Goal: Task Accomplishment & Management: Complete application form

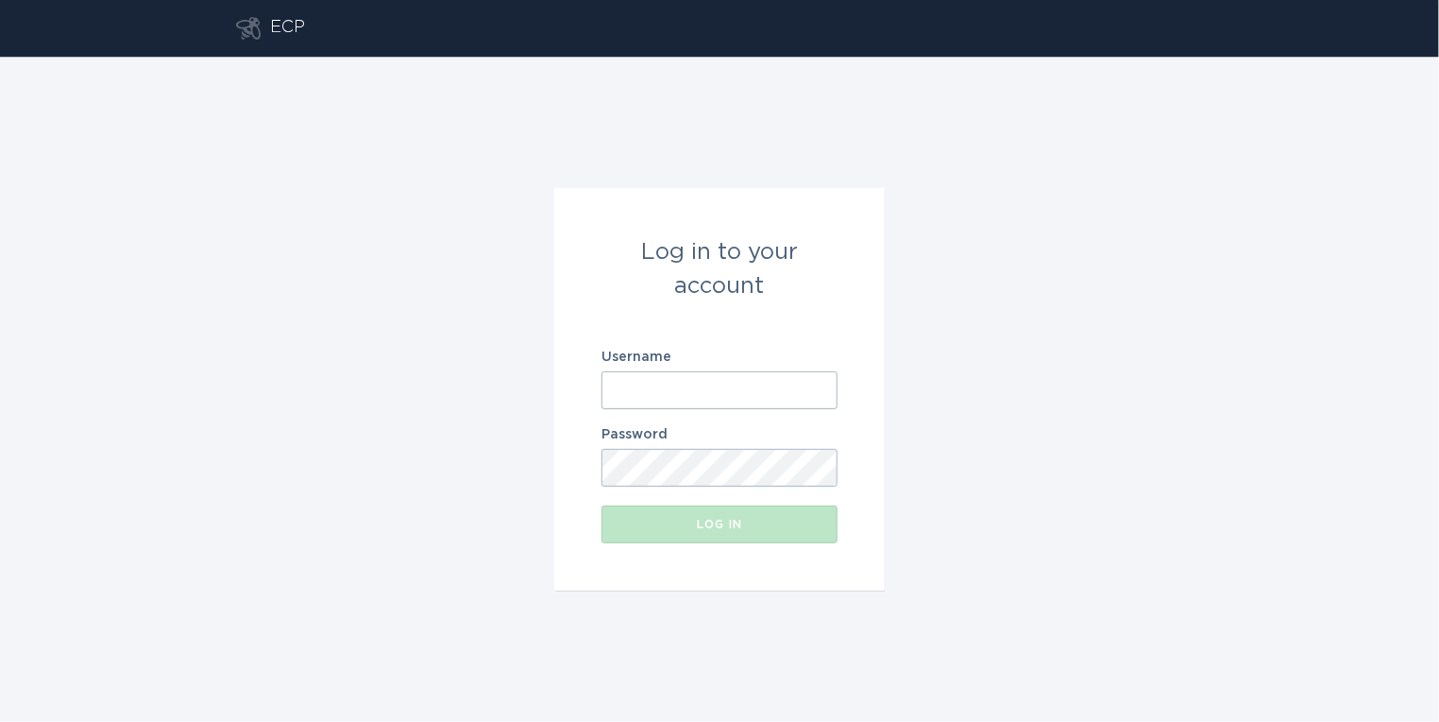
type input "[EMAIL_ADDRESS][DOMAIN_NAME]"
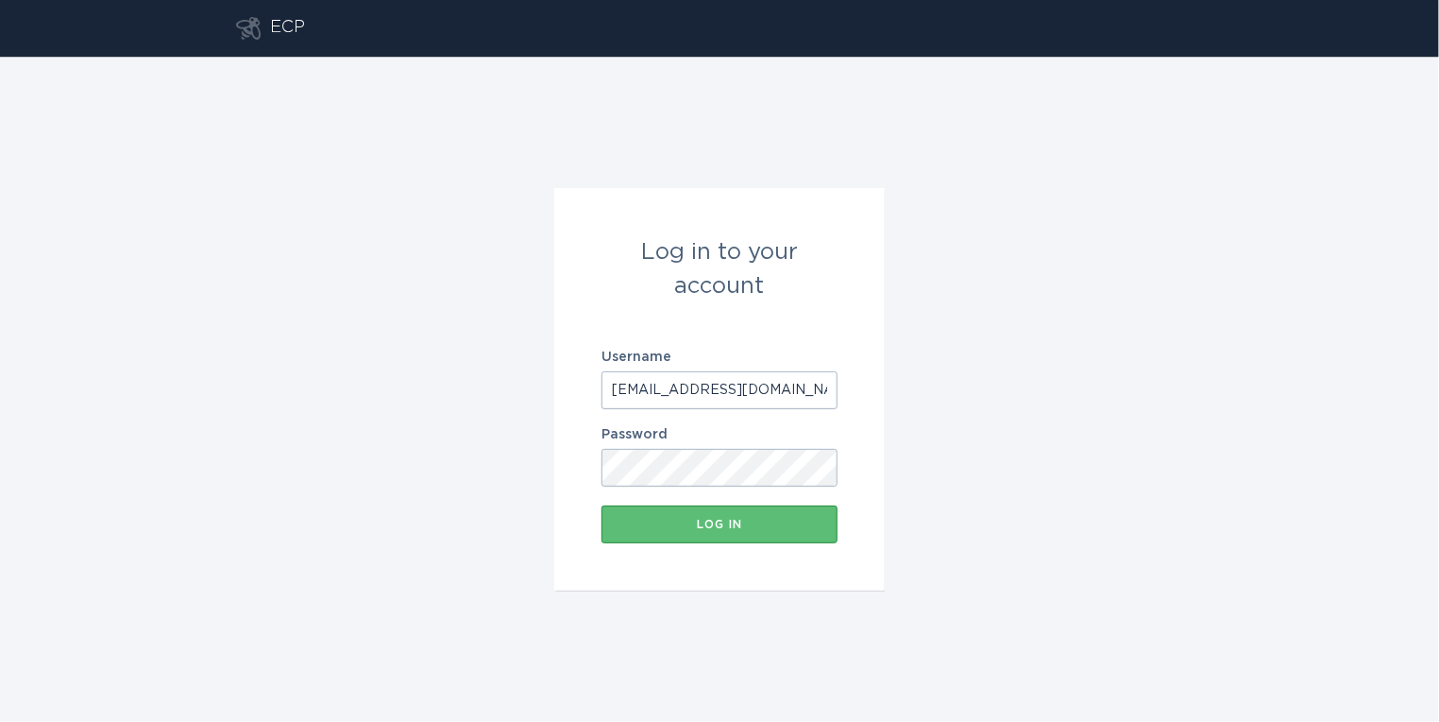
click at [690, 400] on input "[EMAIL_ADDRESS][DOMAIN_NAME]" at bounding box center [720, 390] width 236 height 38
click at [725, 520] on div "Log in" at bounding box center [719, 523] width 217 height 11
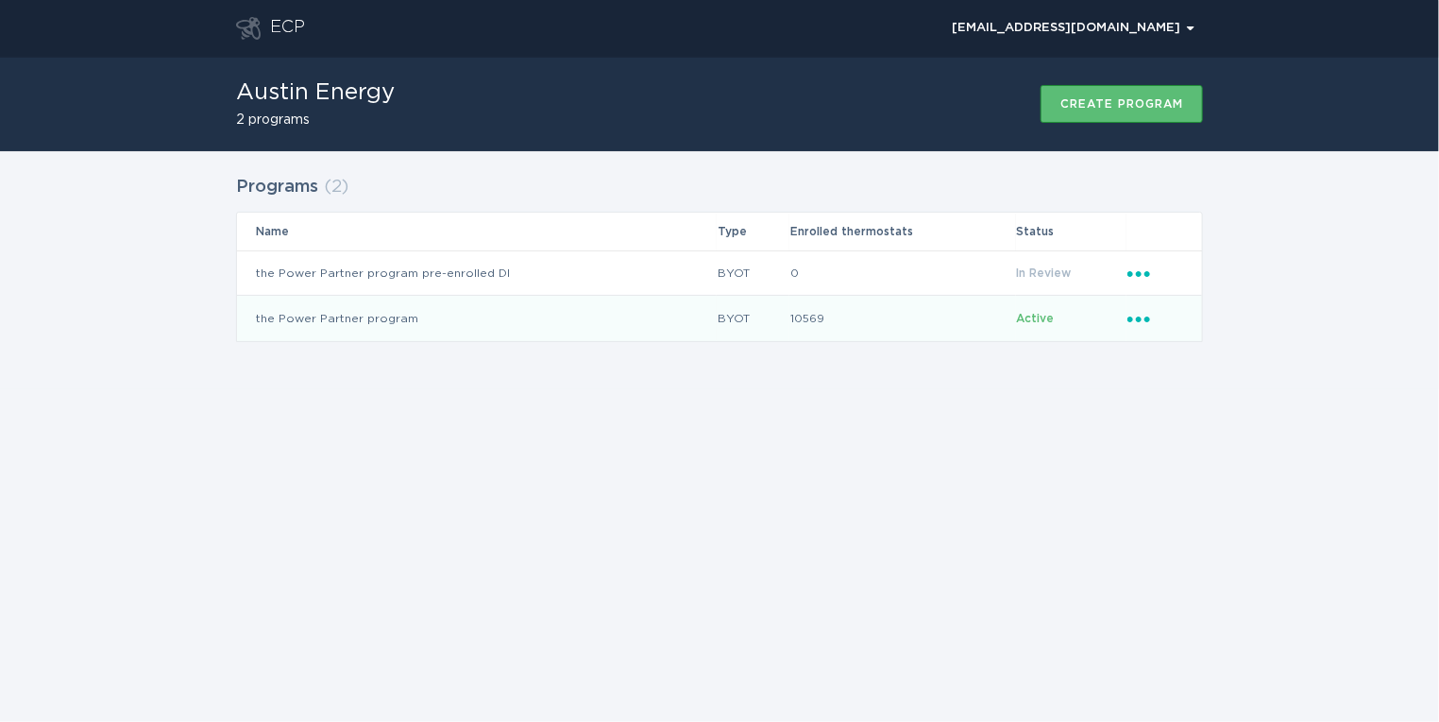
click at [431, 319] on td "the Power Partner program" at bounding box center [477, 318] width 480 height 45
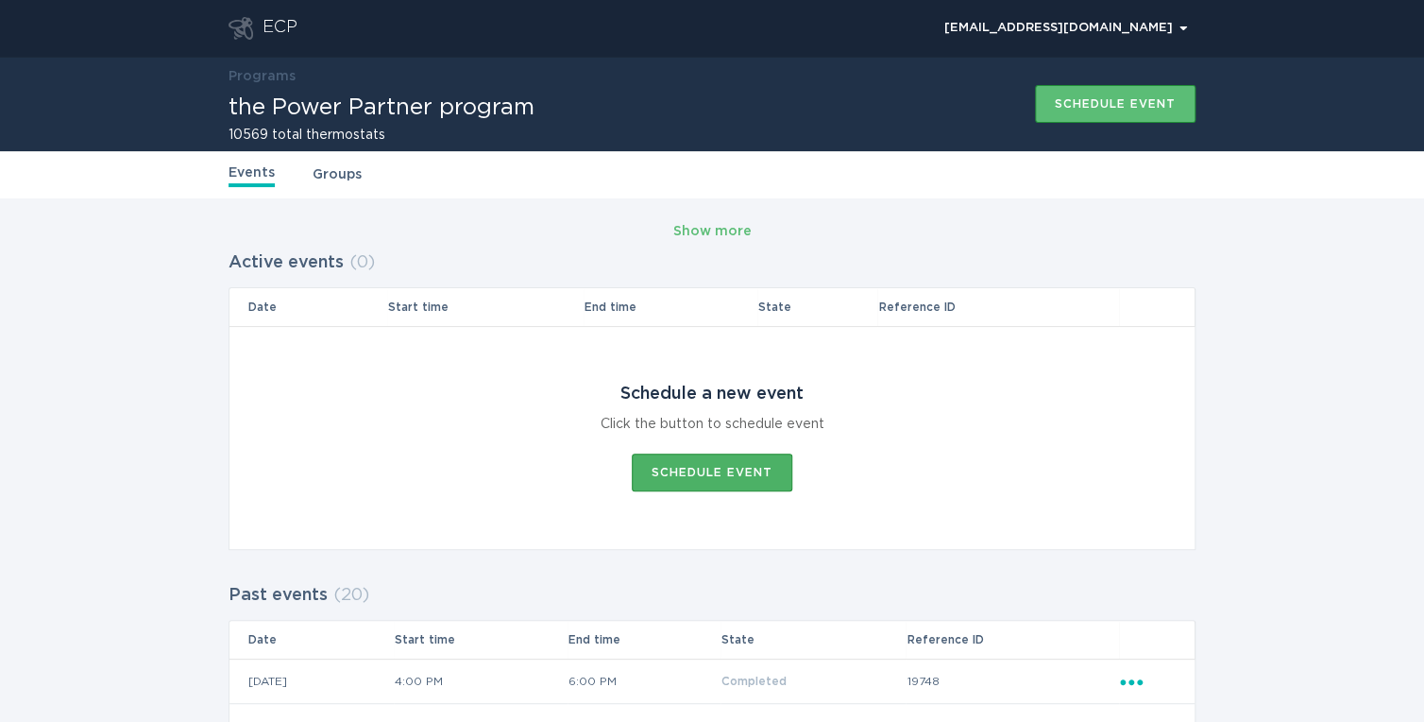
click at [705, 467] on div "Schedule event" at bounding box center [712, 472] width 121 height 11
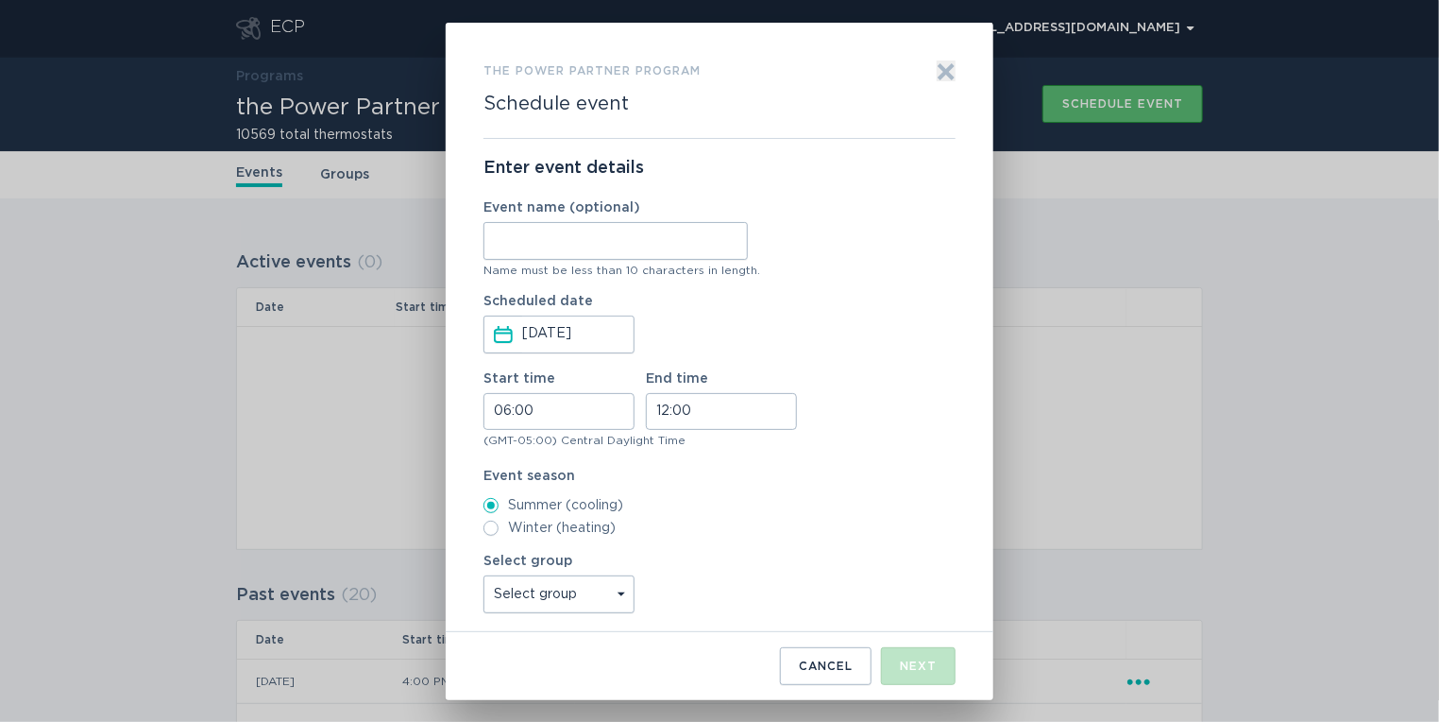
click at [543, 225] on input "Event name (optional)" at bounding box center [616, 241] width 264 height 38
type input "Anderson"
click at [502, 414] on input "06:00" at bounding box center [559, 411] width 151 height 37
click at [512, 546] on li "16" at bounding box center [510, 545] width 52 height 23
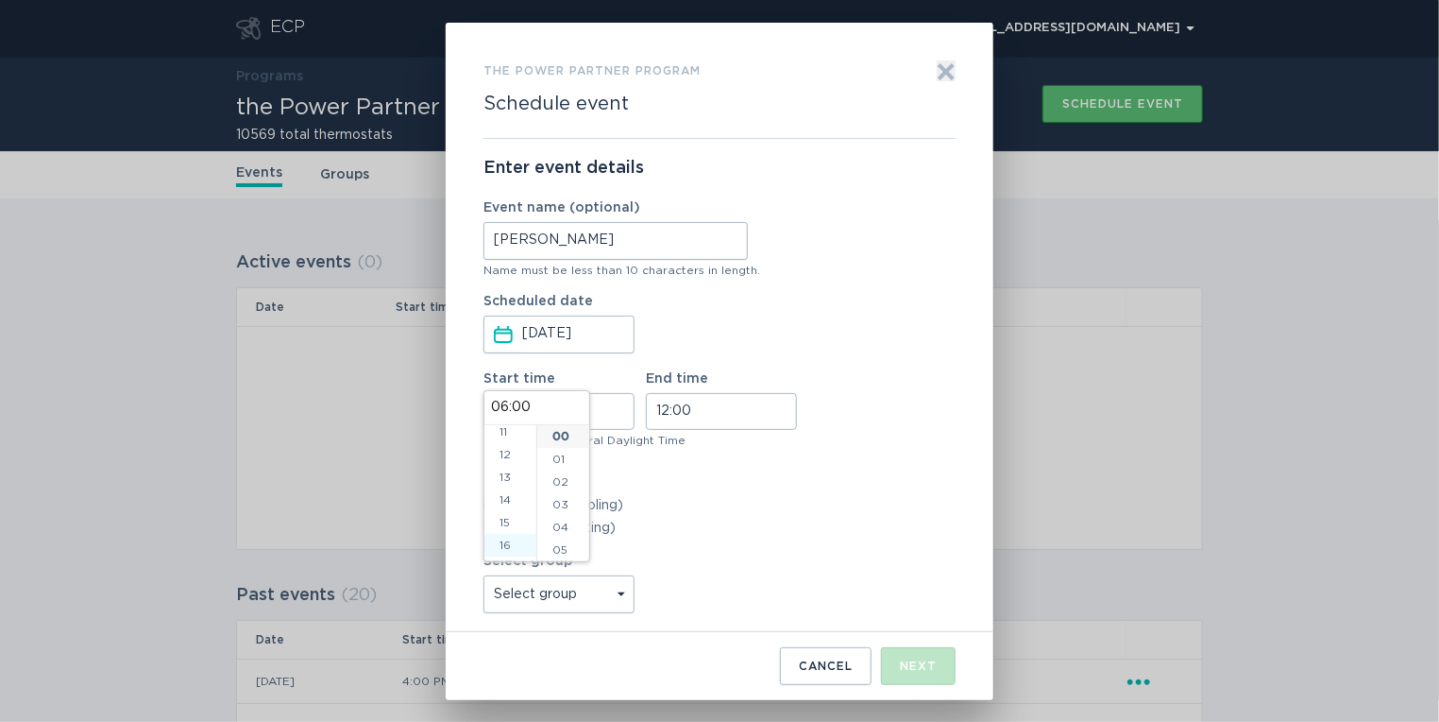
type input "16:00"
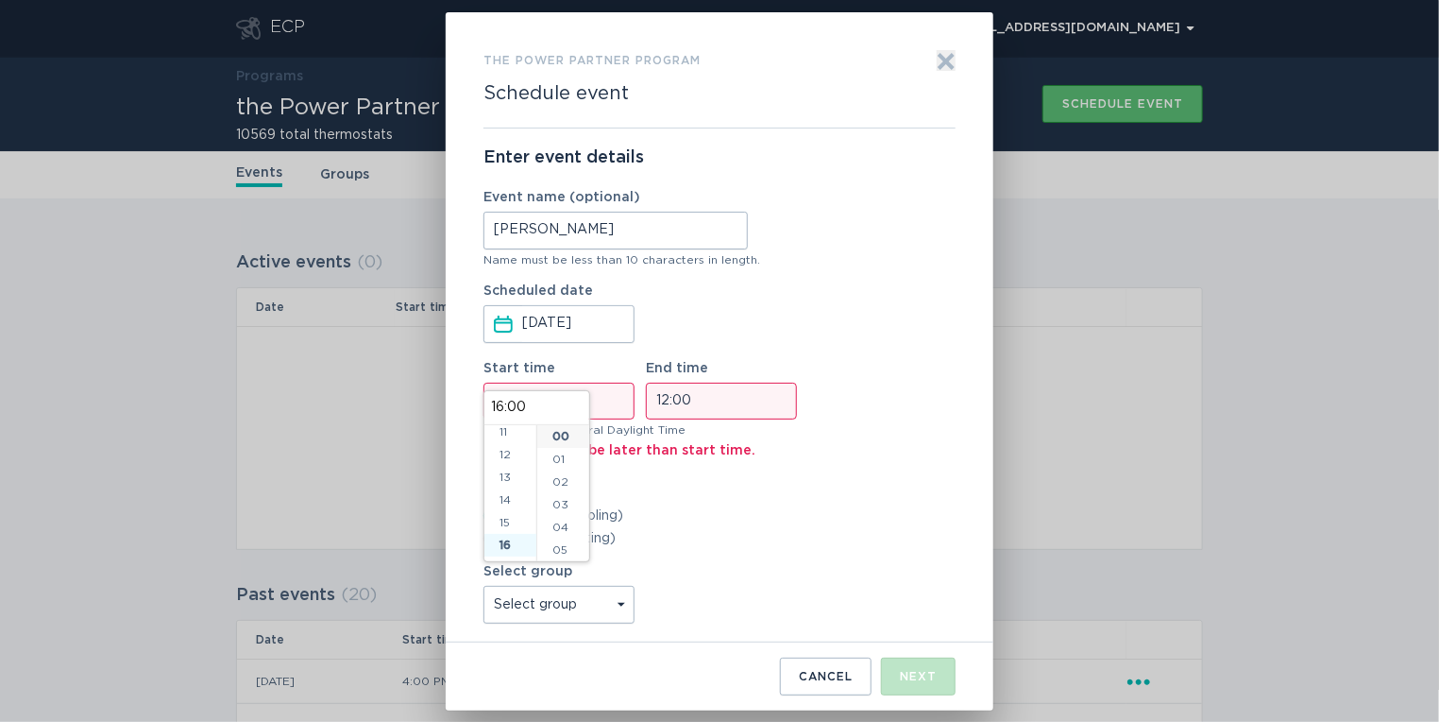
scroll to position [363, 0]
click at [663, 404] on input "12:00" at bounding box center [721, 400] width 151 height 37
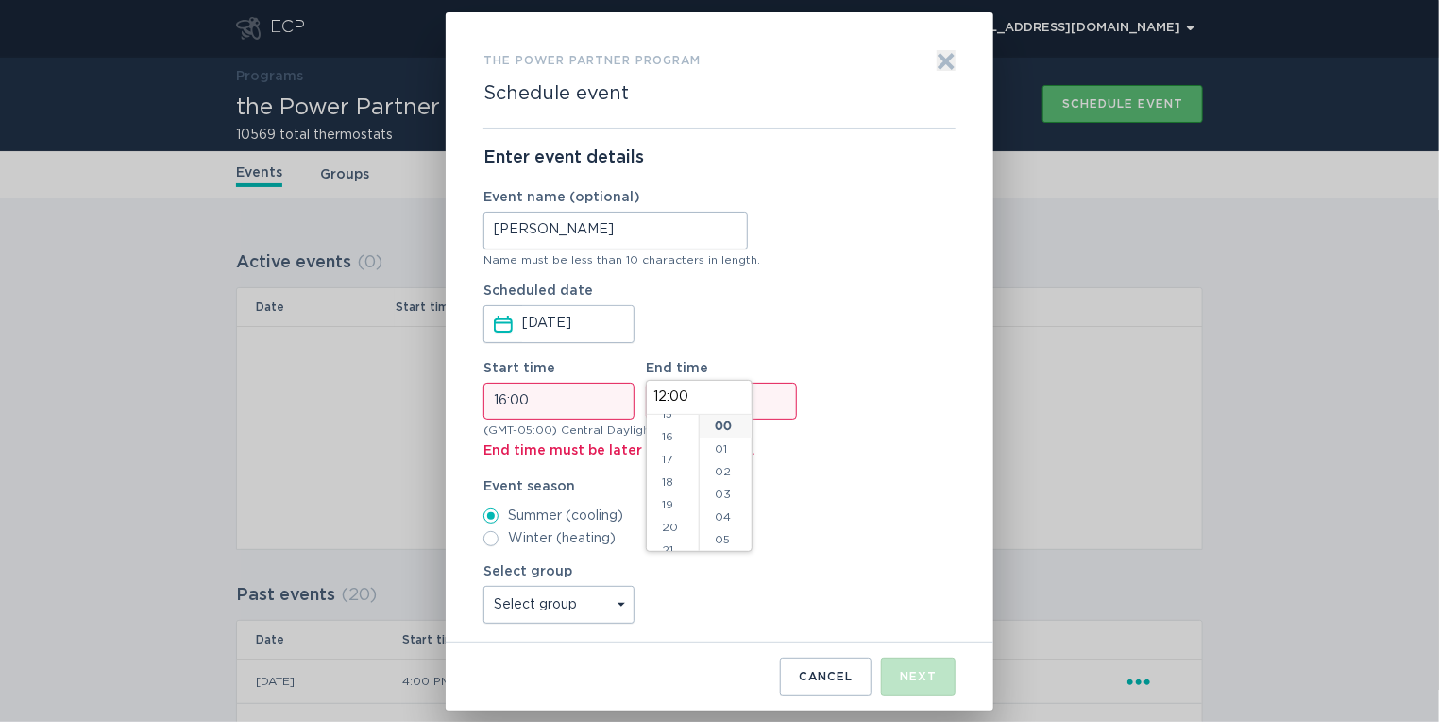
scroll to position [390, 0]
click at [665, 446] on li "18" at bounding box center [673, 444] width 52 height 23
type input "18:00"
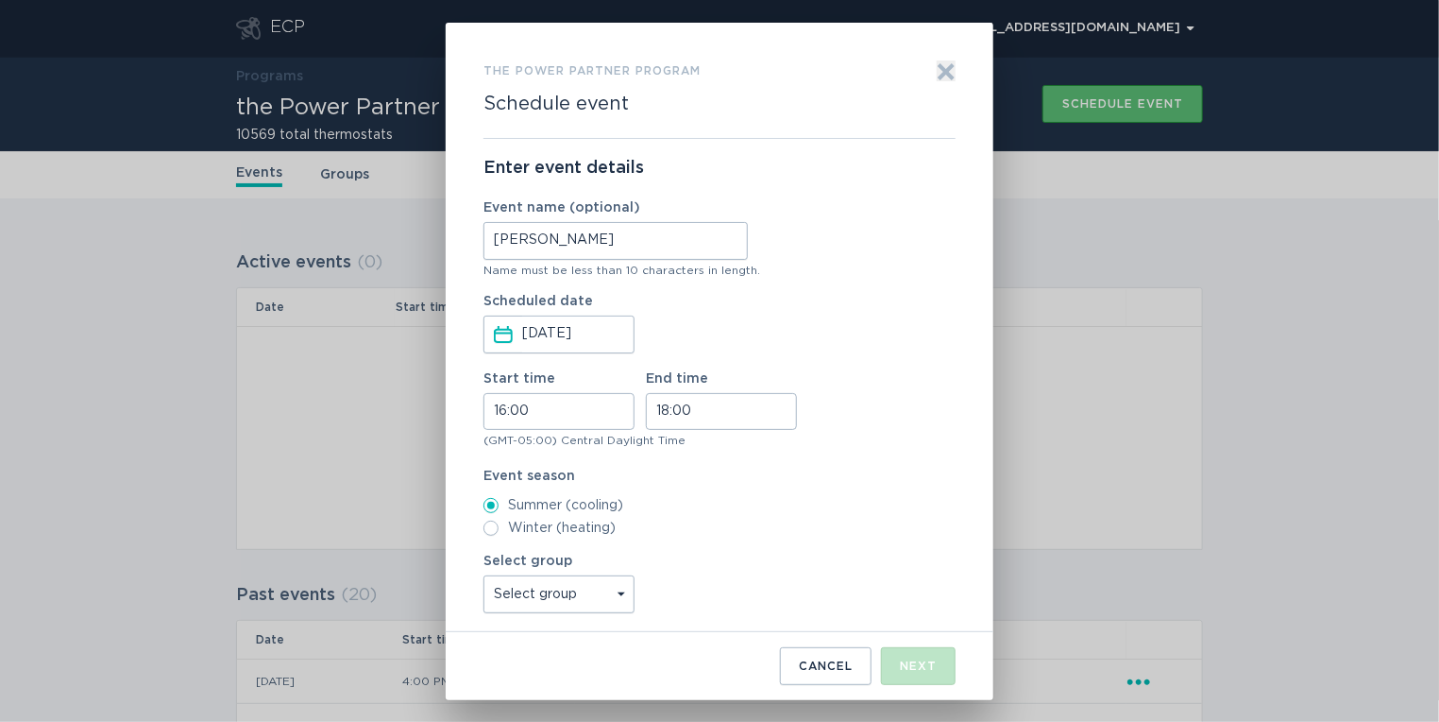
click at [611, 595] on select "Select group Whisper Hollow All thermostats High Point DND - Test DND - Pending…" at bounding box center [559, 594] width 151 height 38
select select "4c7b4abfe2b34ebaa82c5e767258e6bb"
click at [484, 575] on select "Select group Whisper Hollow All thermostats High Point DND - Test DND - Pending…" at bounding box center [559, 594] width 151 height 38
click at [789, 323] on div "Scheduled date Sep 12, 2025 Press the down arrow key to interact with the calen…" at bounding box center [720, 324] width 472 height 59
click at [922, 655] on button "Next" at bounding box center [918, 666] width 75 height 38
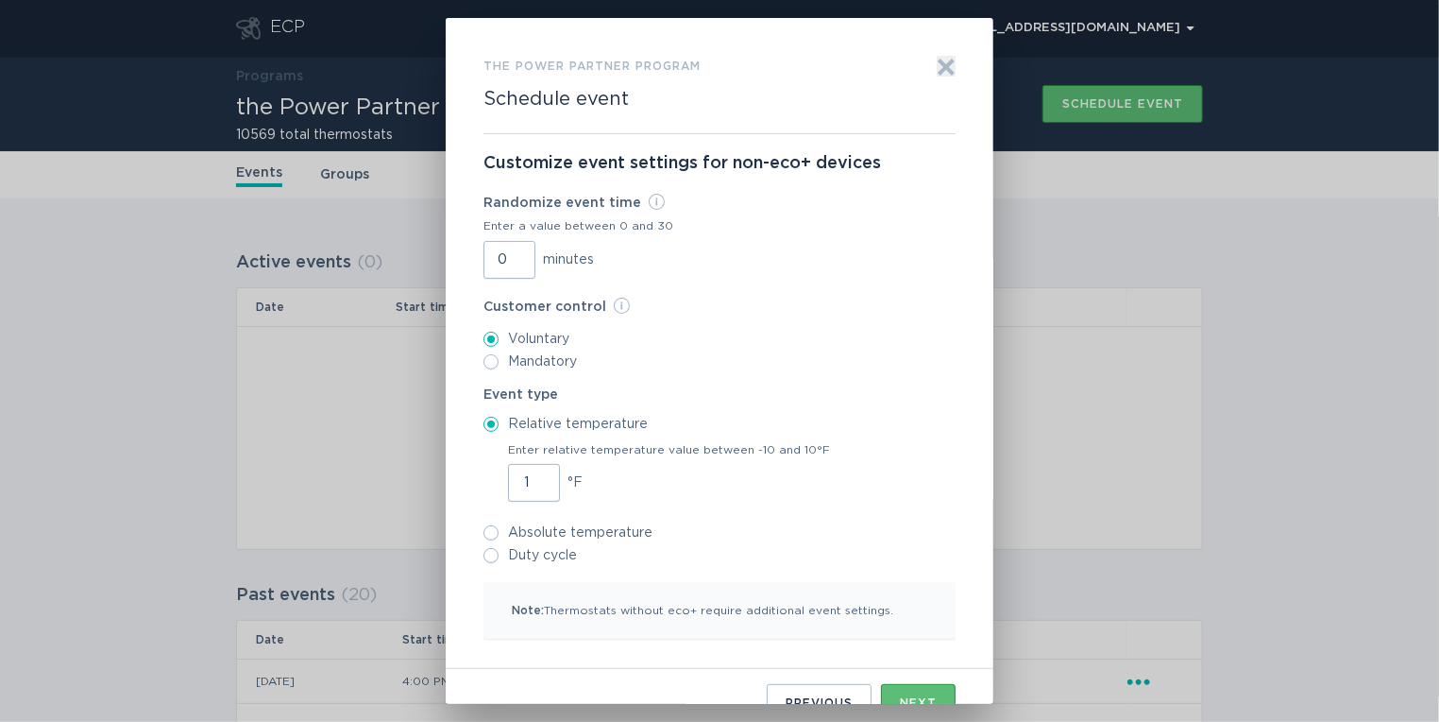
click at [532, 474] on input "1" at bounding box center [534, 483] width 52 height 38
type input "2"
click at [532, 474] on input "2" at bounding box center [534, 483] width 52 height 38
click at [484, 259] on input "0" at bounding box center [510, 260] width 52 height 38
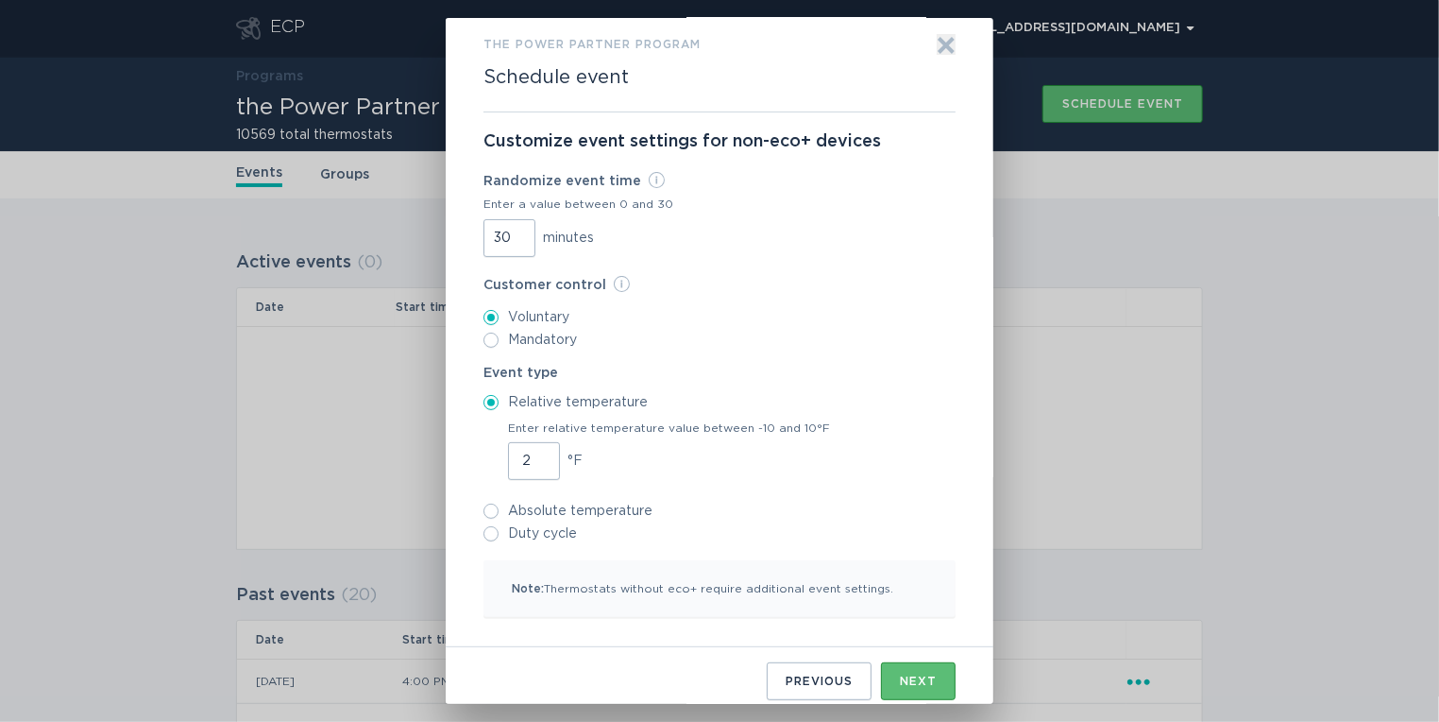
scroll to position [31, 0]
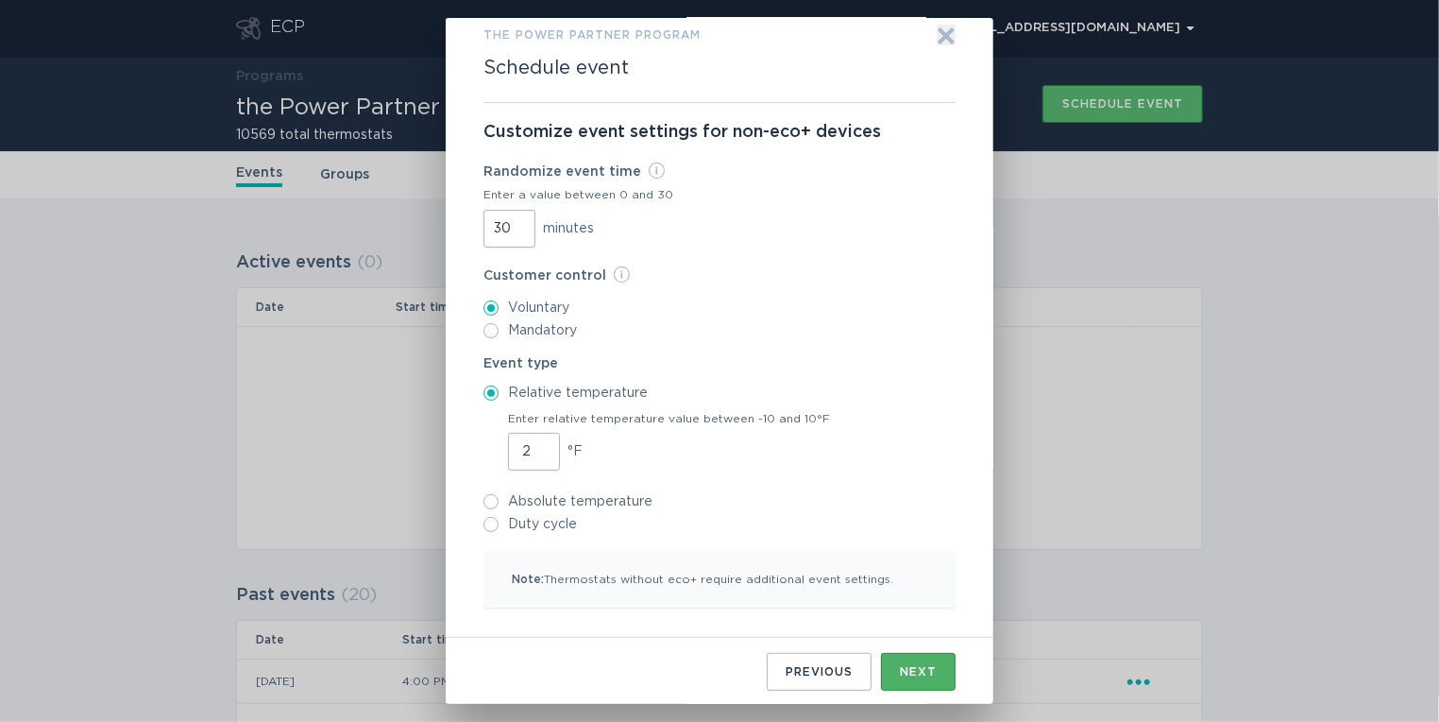
type input "30"
click at [907, 656] on button "Next" at bounding box center [918, 672] width 75 height 38
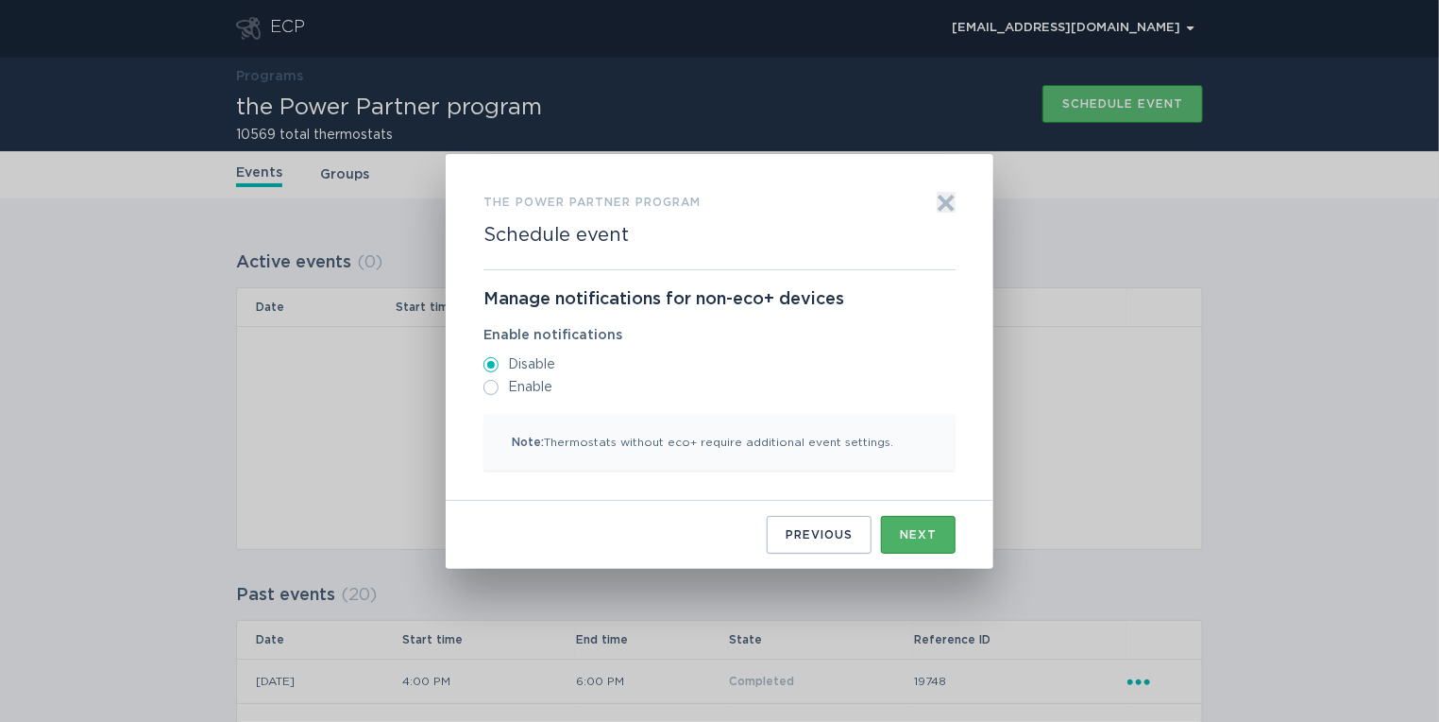
click at [908, 522] on button "Next" at bounding box center [918, 535] width 75 height 38
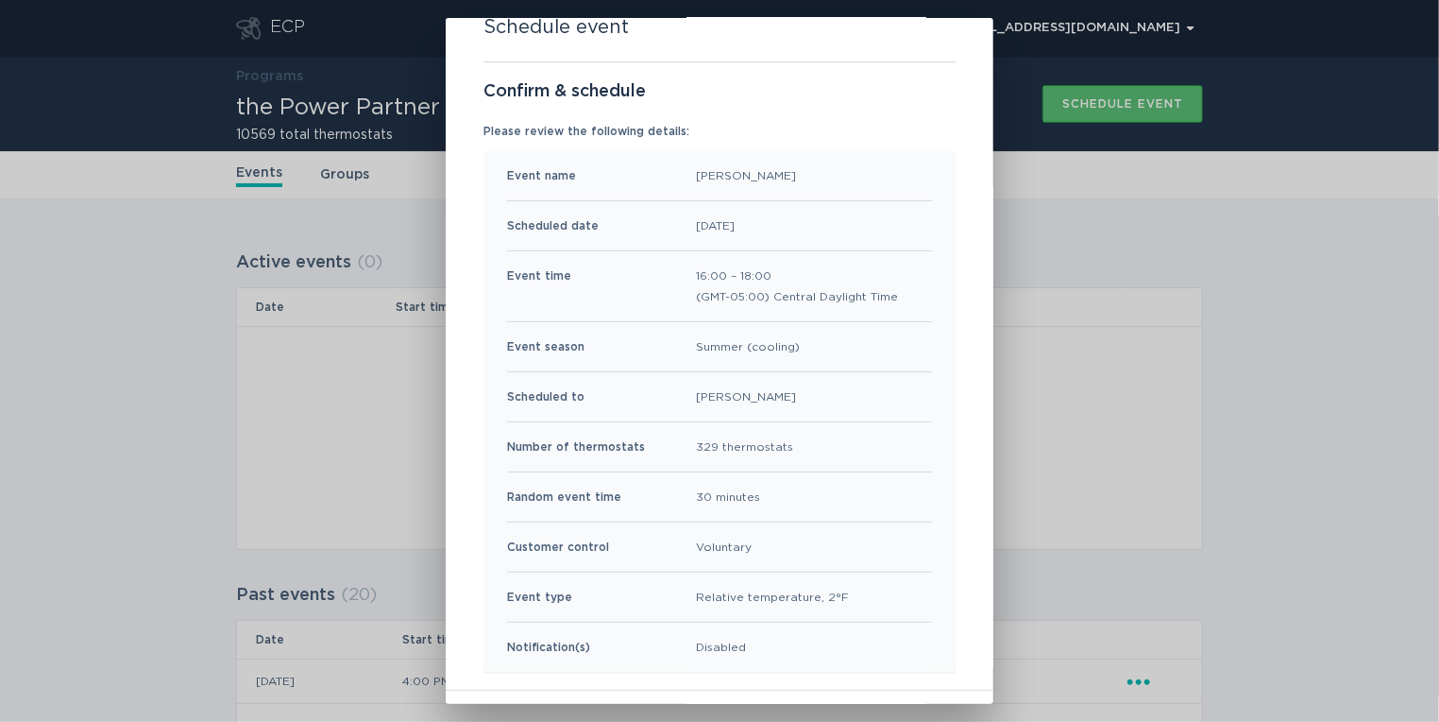
scroll to position [125, 0]
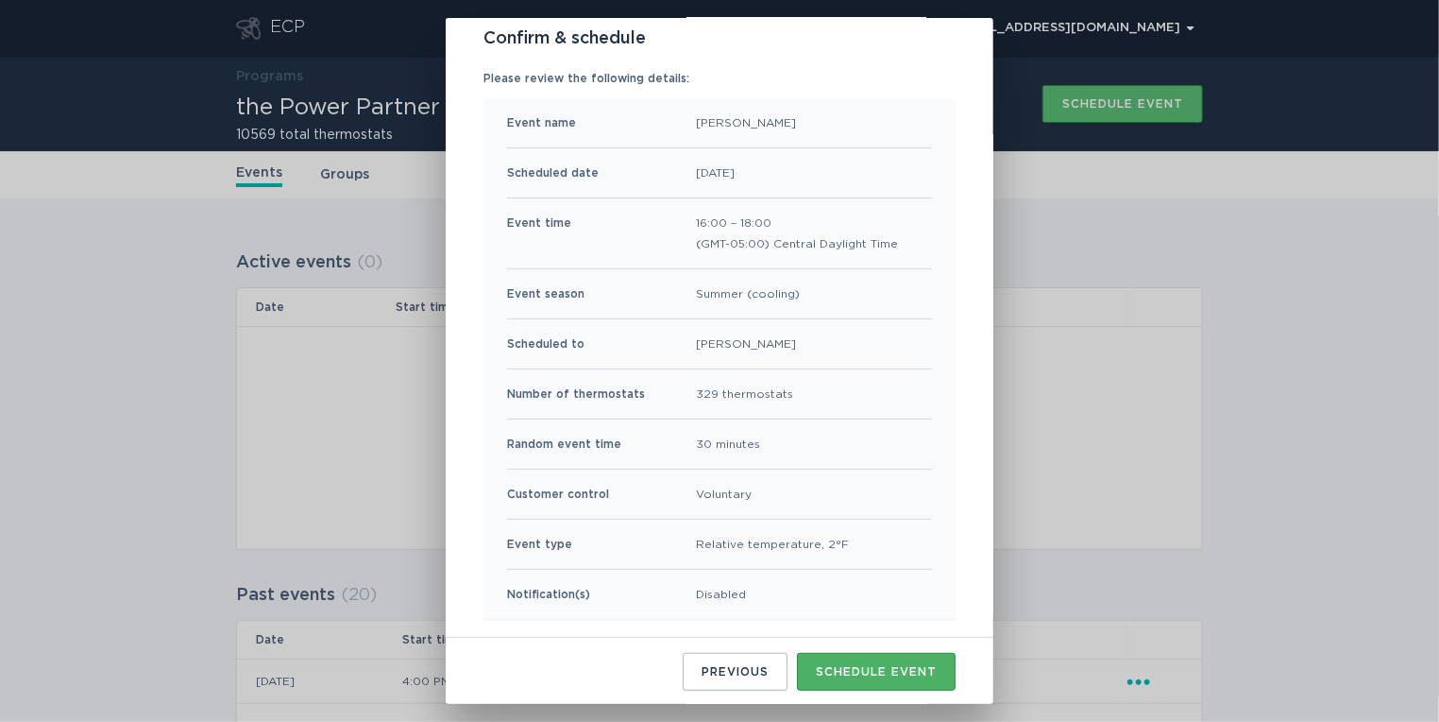
click at [876, 660] on button "Schedule event" at bounding box center [876, 672] width 159 height 38
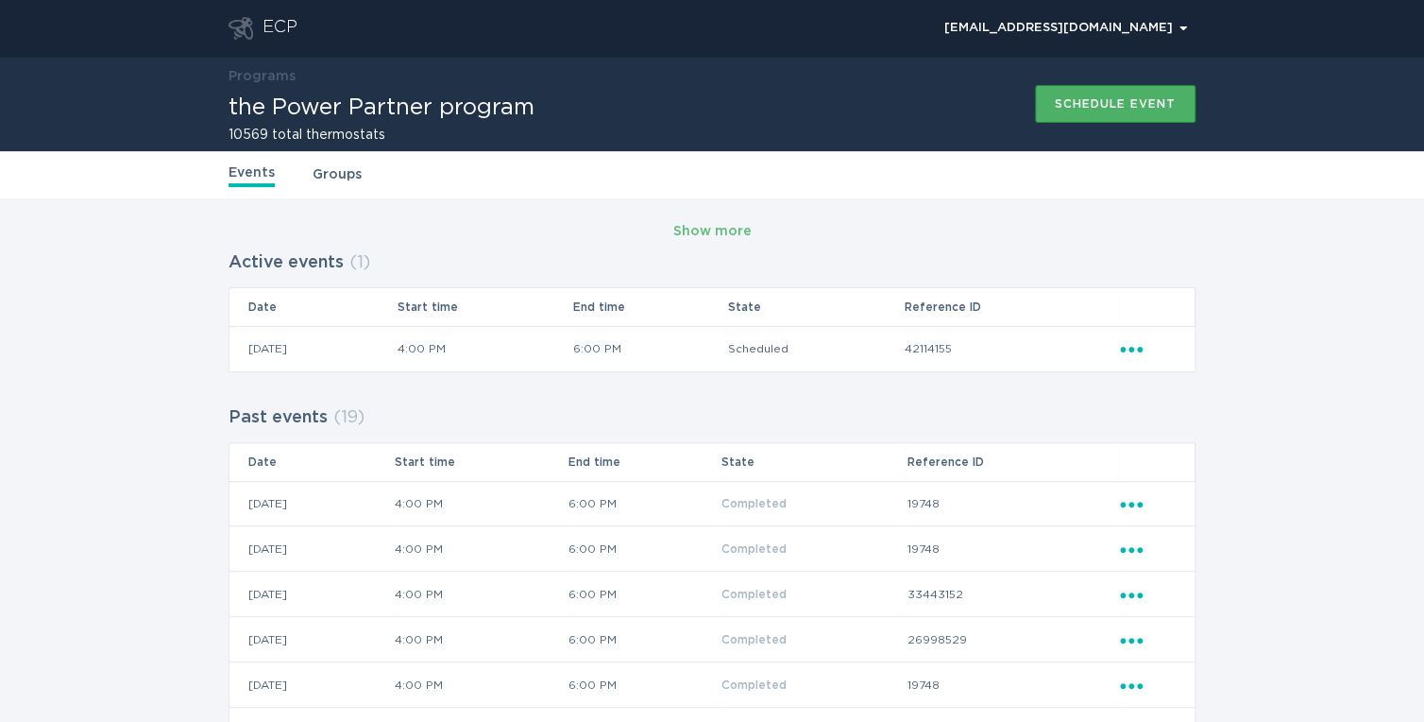
click at [1118, 109] on div "Schedule event" at bounding box center [1115, 103] width 121 height 11
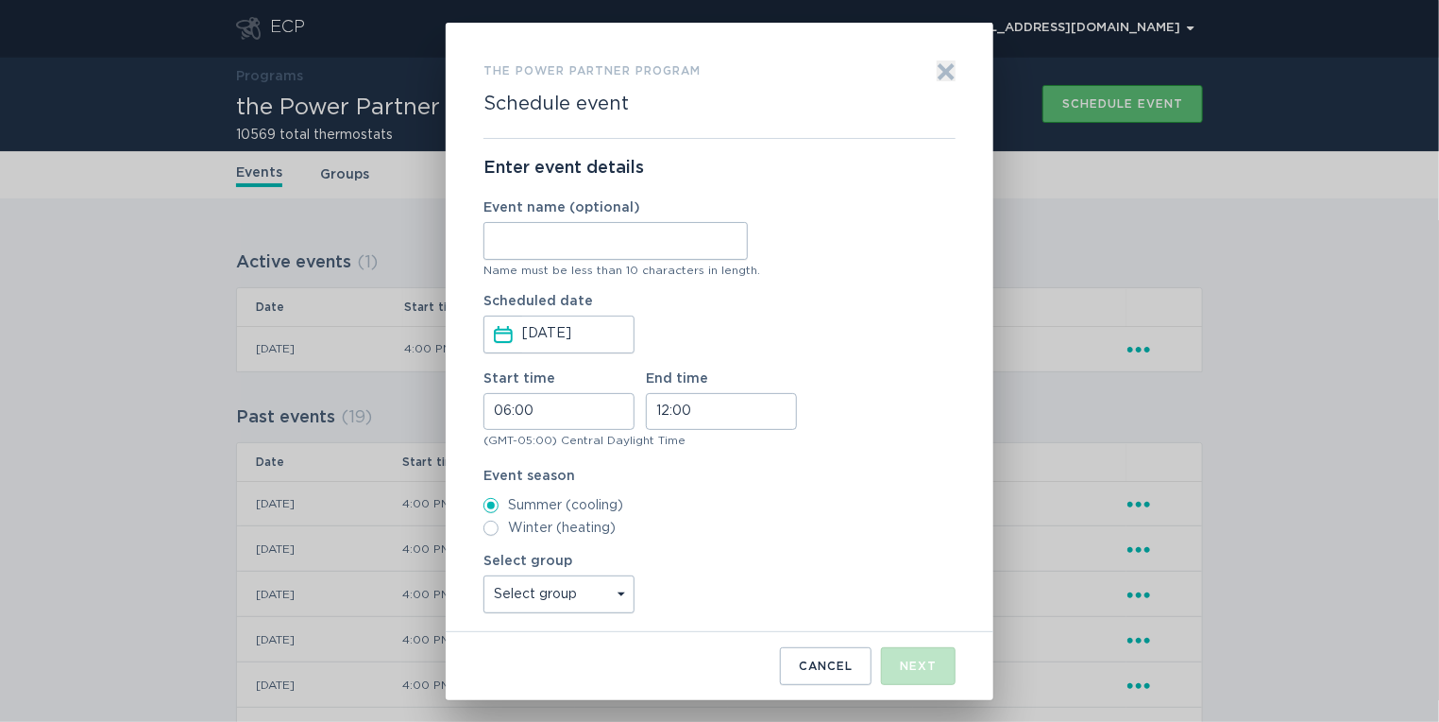
click at [661, 247] on input "Event name (optional)" at bounding box center [616, 241] width 264 height 38
type input "WH"
click at [491, 412] on input "06:00" at bounding box center [559, 411] width 151 height 37
click at [505, 537] on li "16" at bounding box center [510, 545] width 52 height 23
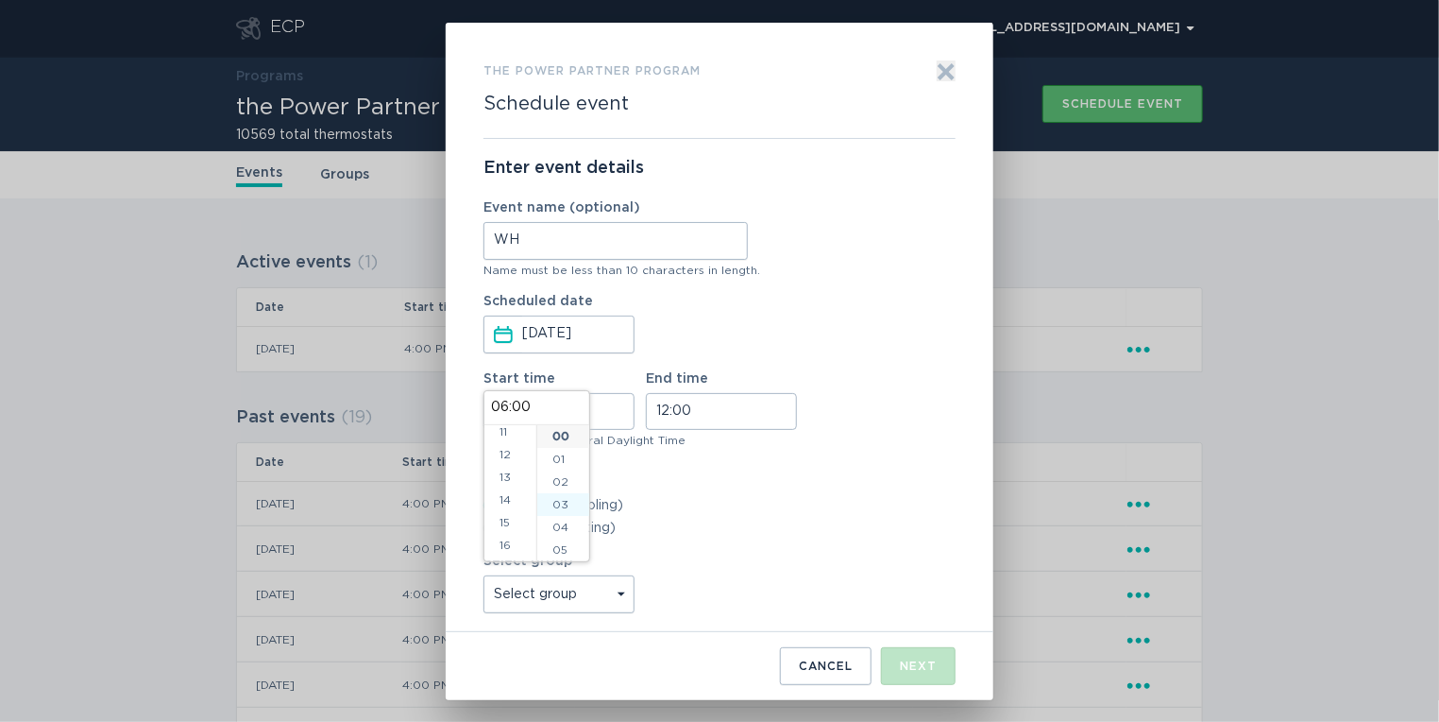
type input "16:00"
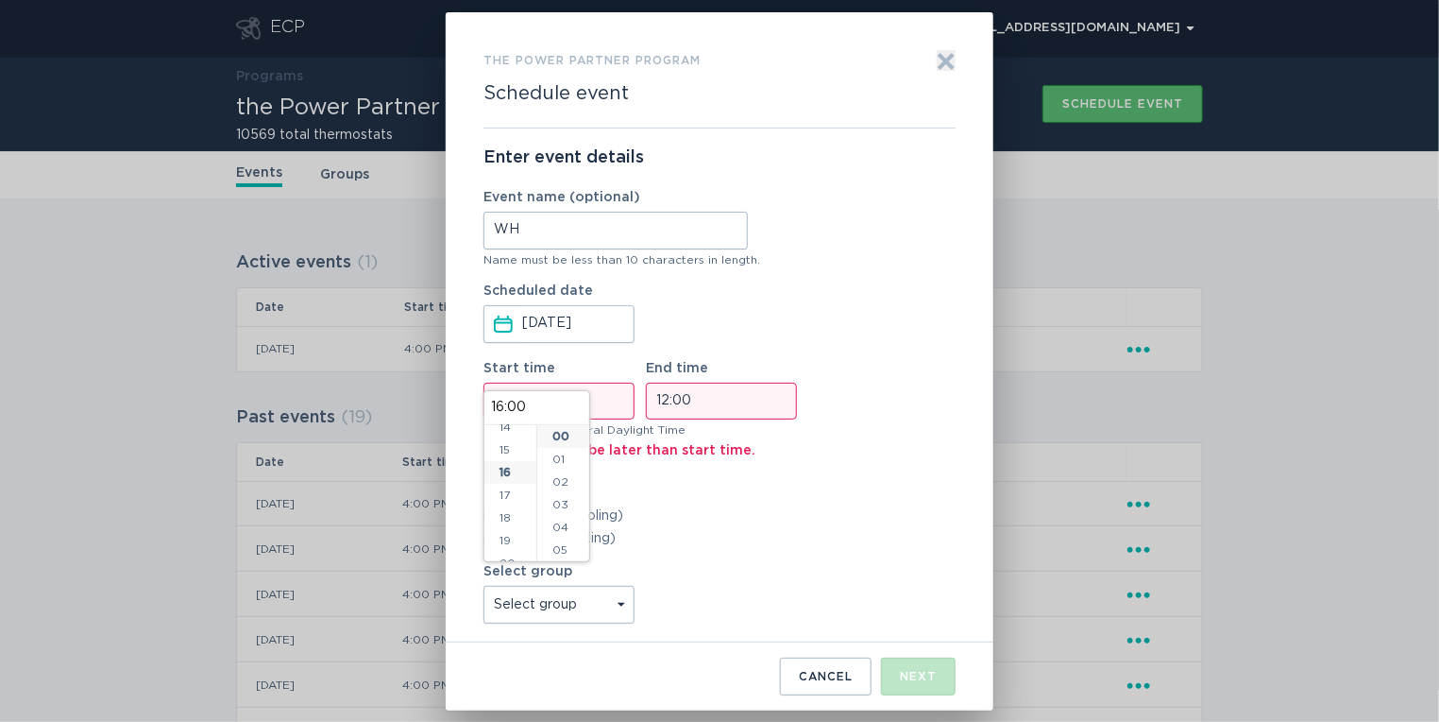
scroll to position [363, 0]
click at [665, 401] on input "12:00" at bounding box center [721, 400] width 151 height 37
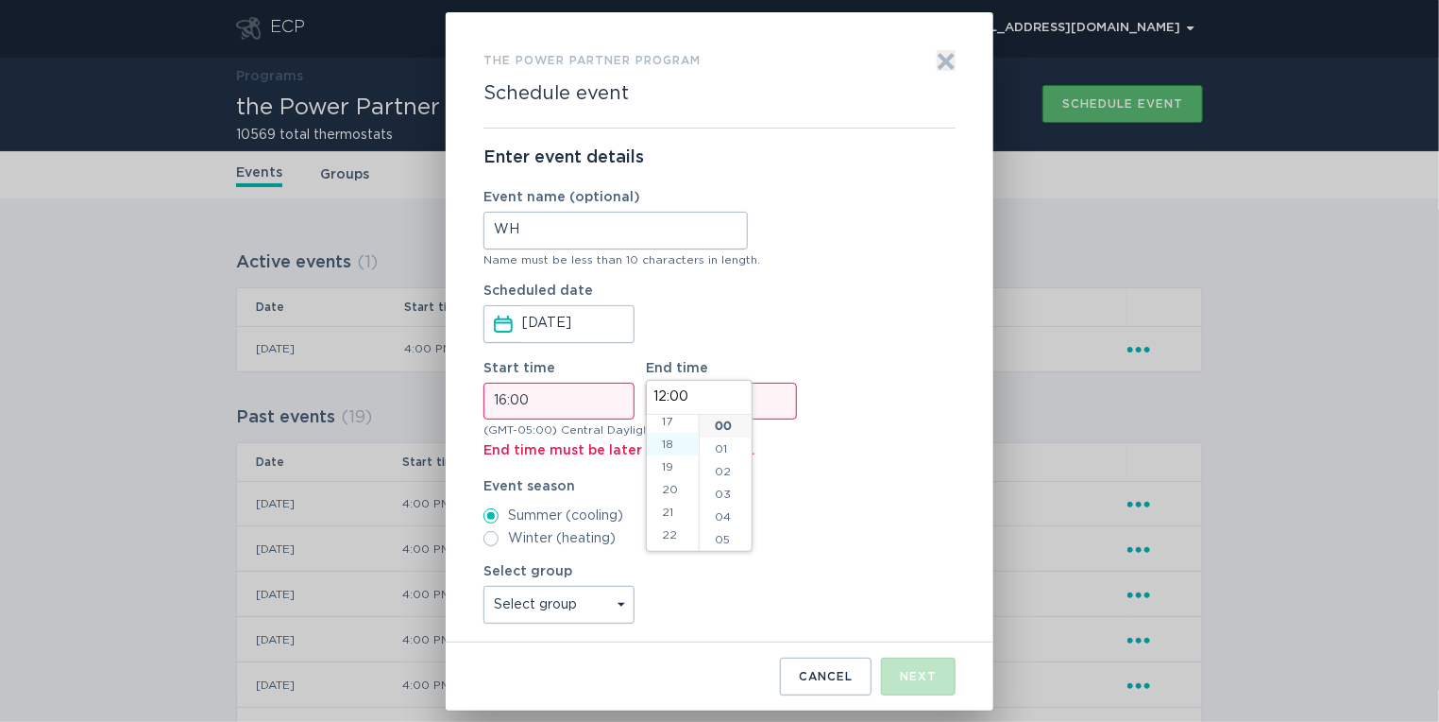
click at [675, 450] on li "18" at bounding box center [673, 444] width 52 height 23
type input "18:00"
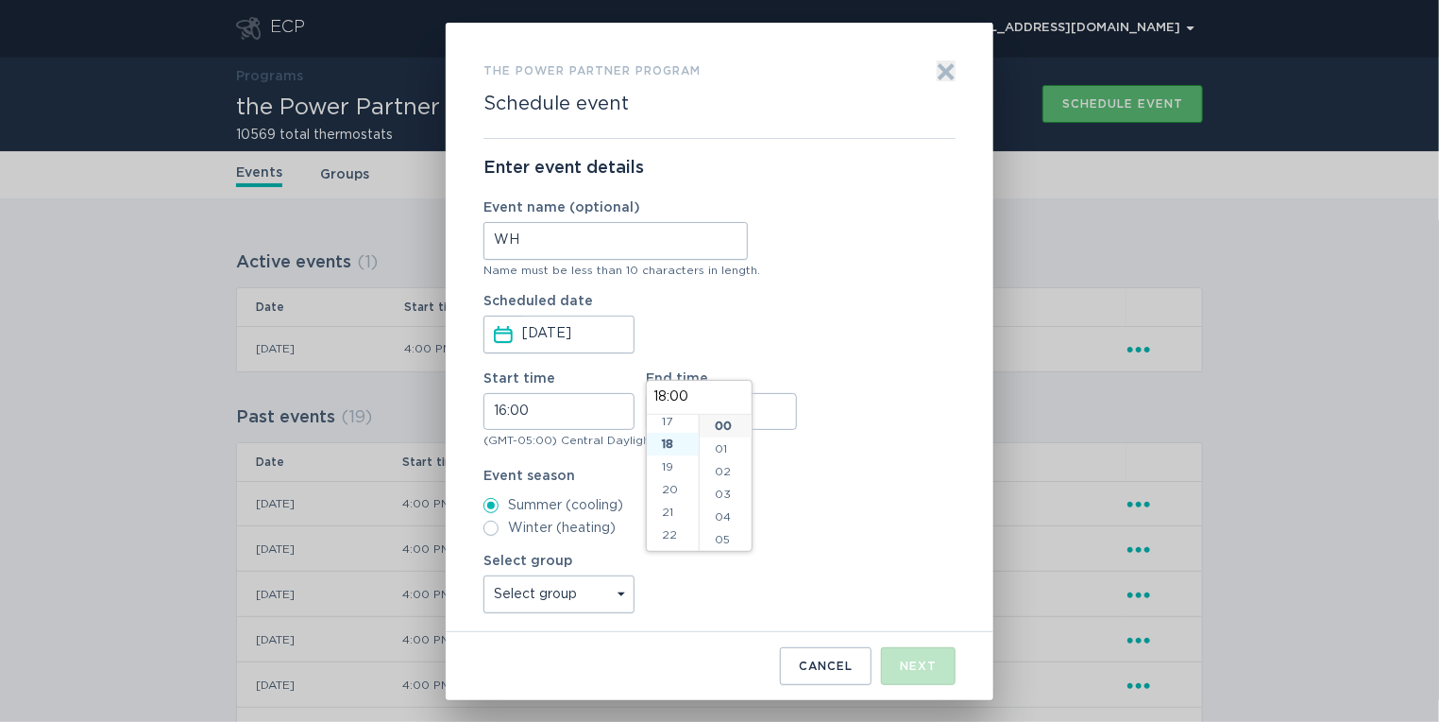
scroll to position [408, 0]
click at [577, 587] on select "Select group Whisper Hollow All thermostats High Point DND - Test DND - Pending…" at bounding box center [559, 594] width 151 height 38
select select "275fe029f442435fa047d9d4e3c7b5b6"
click at [484, 575] on select "Select group Whisper Hollow All thermostats High Point DND - Test DND - Pending…" at bounding box center [559, 594] width 151 height 38
click at [828, 362] on div "Enter event details Event name (optional) WH Name must be less than 10 characte…" at bounding box center [720, 385] width 472 height 493
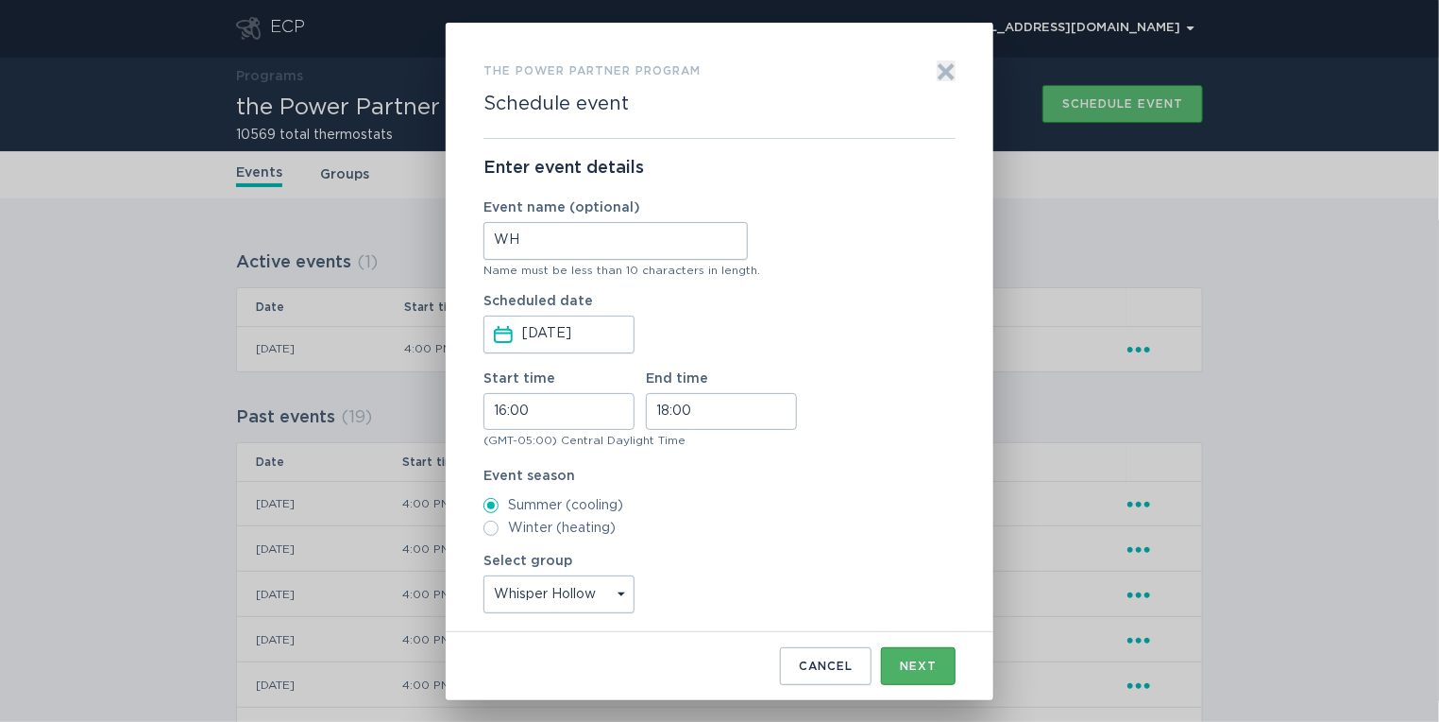
click at [914, 674] on button "Next" at bounding box center [918, 666] width 75 height 38
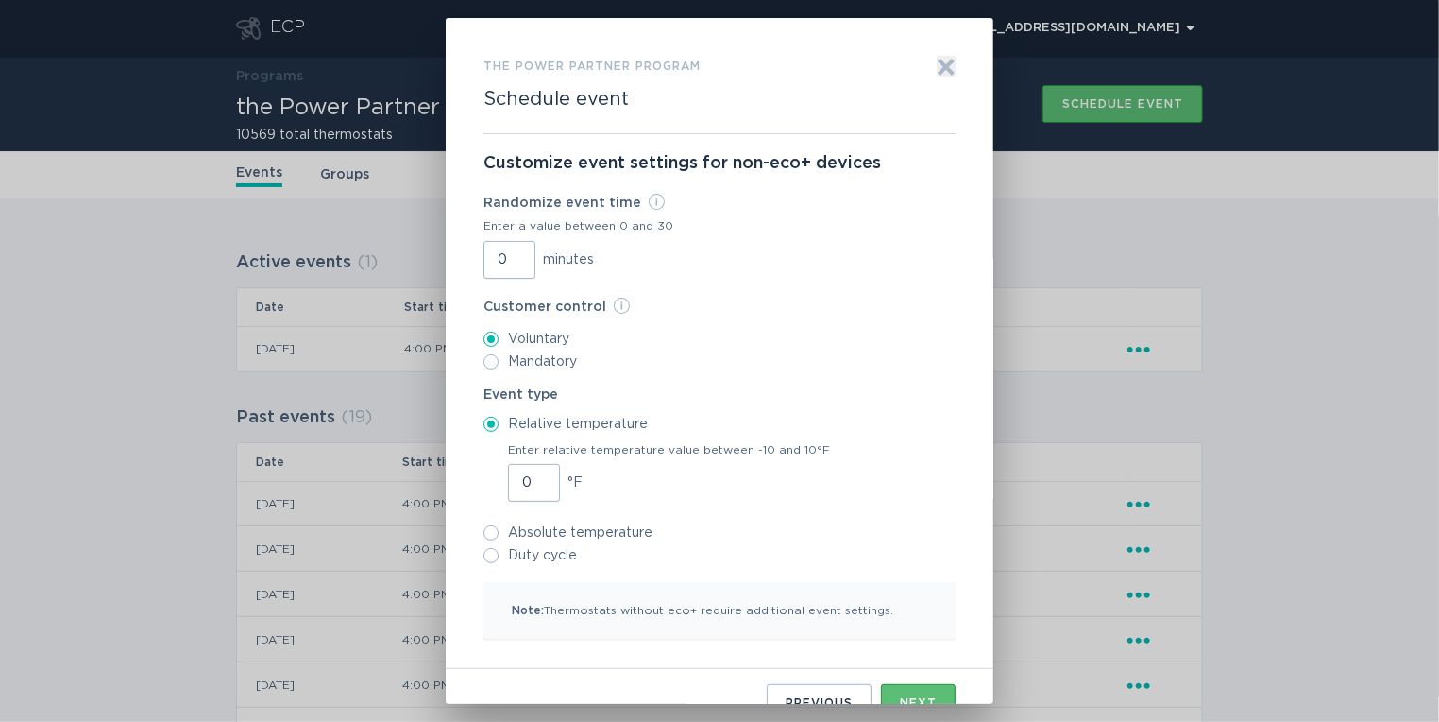
click at [489, 255] on input "0" at bounding box center [510, 260] width 52 height 38
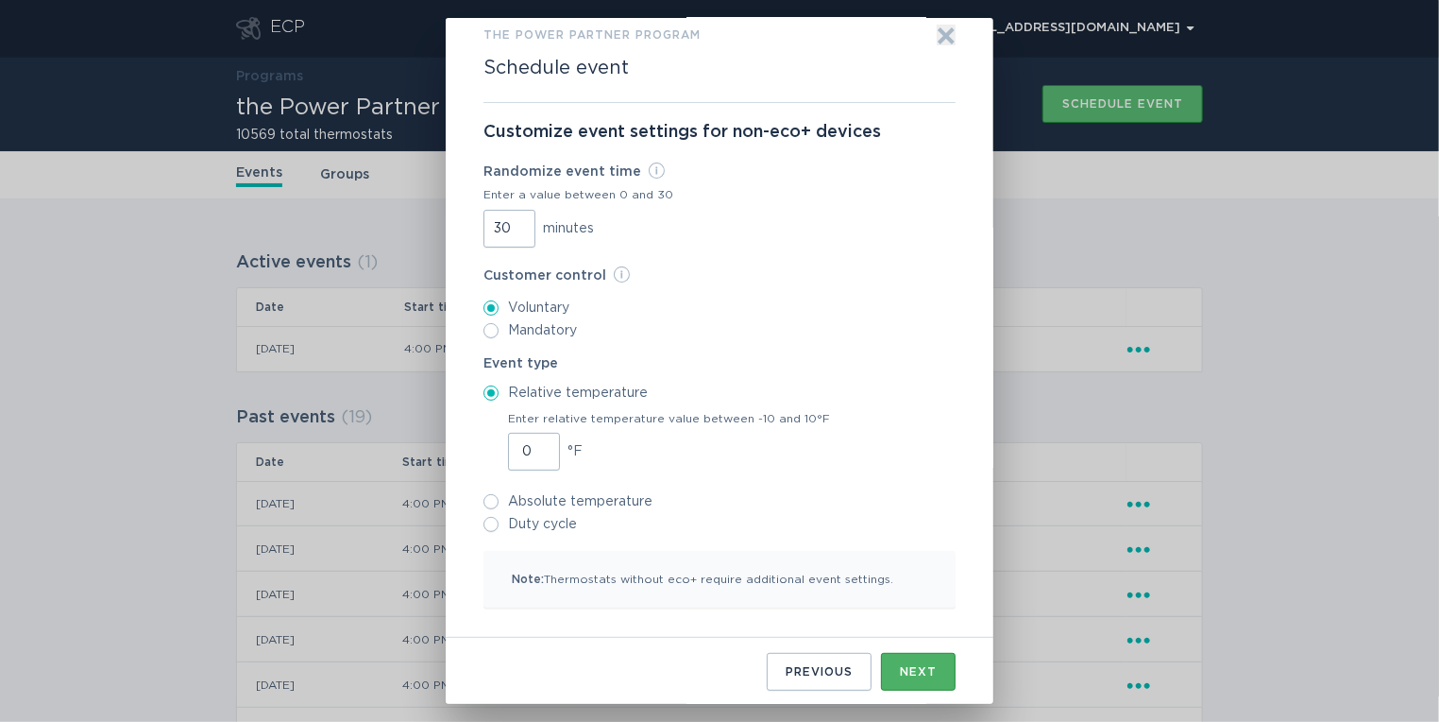
type input "30"
click at [900, 670] on div "Next" at bounding box center [918, 671] width 37 height 11
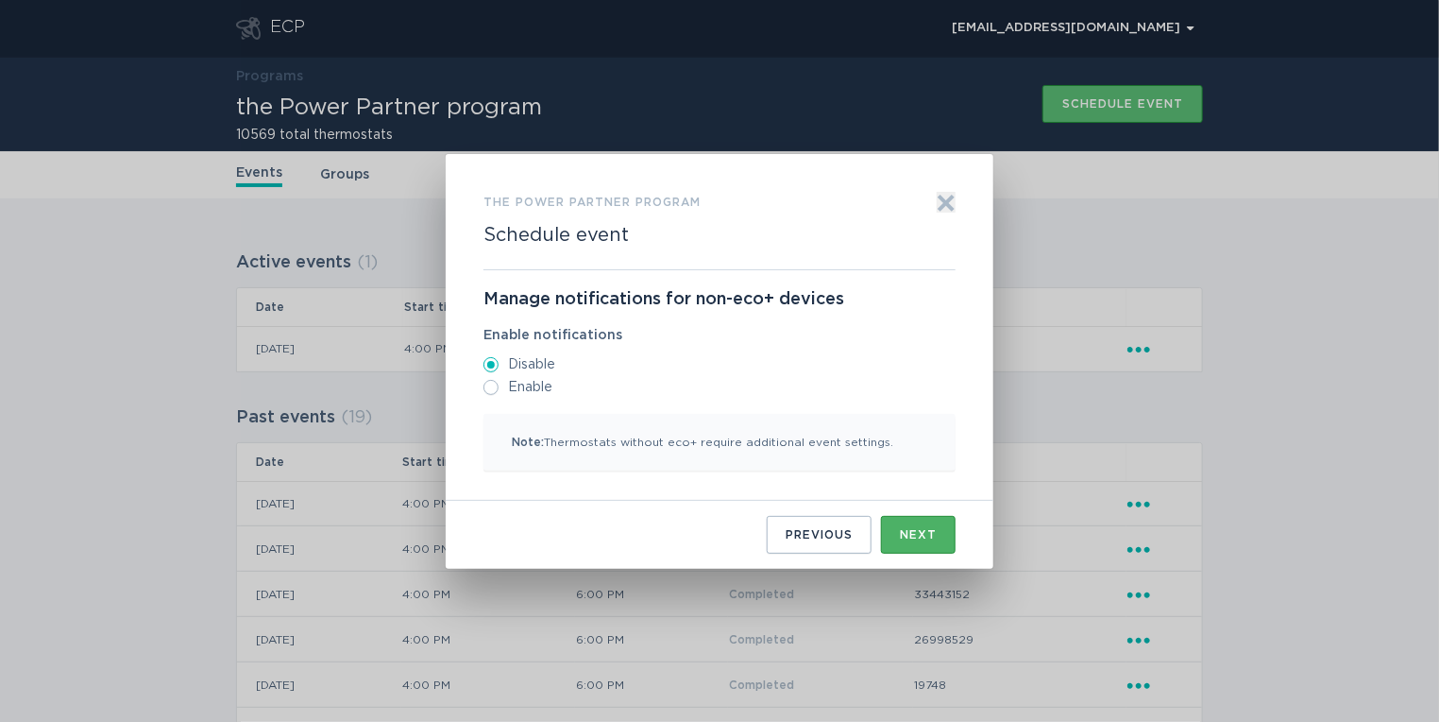
click at [898, 532] on button "Next" at bounding box center [918, 535] width 75 height 38
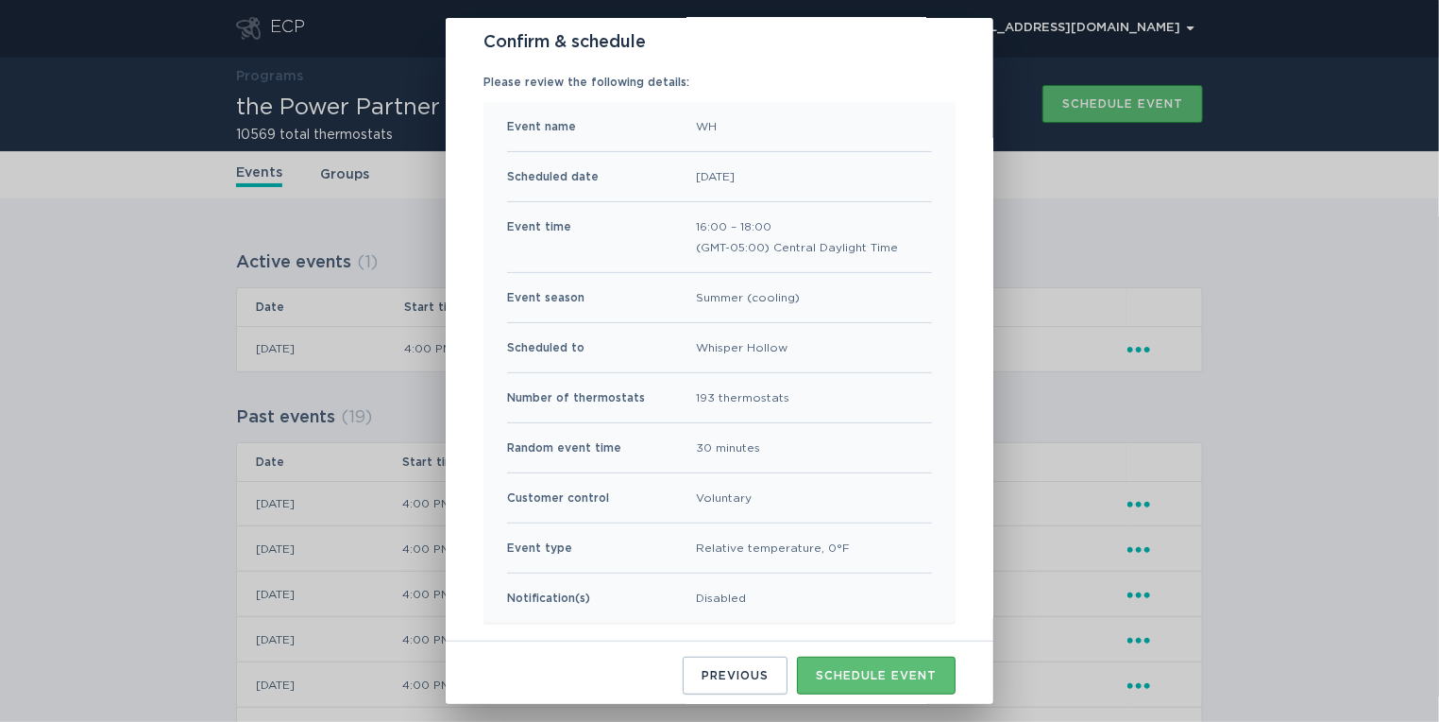
scroll to position [125, 0]
click at [869, 661] on button "Schedule event" at bounding box center [876, 672] width 159 height 38
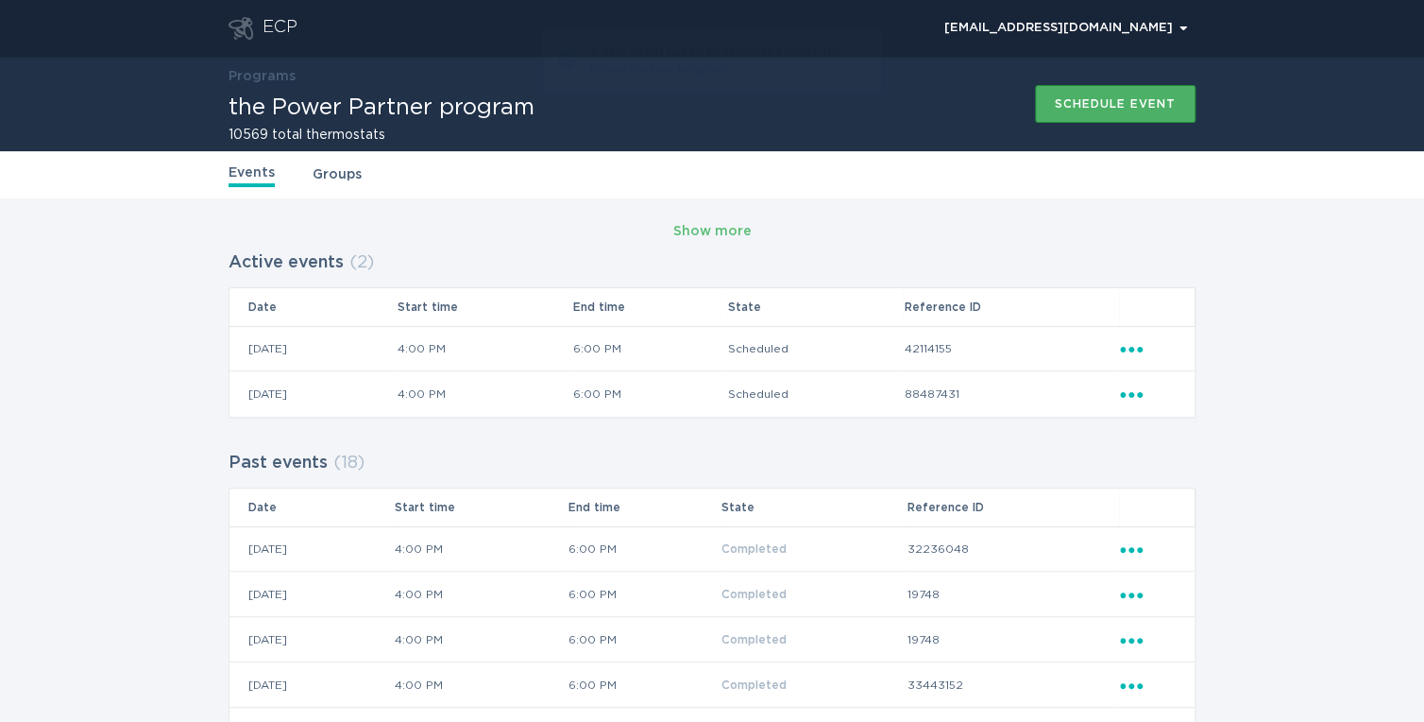
click at [1112, 105] on div "Schedule event" at bounding box center [1115, 103] width 121 height 11
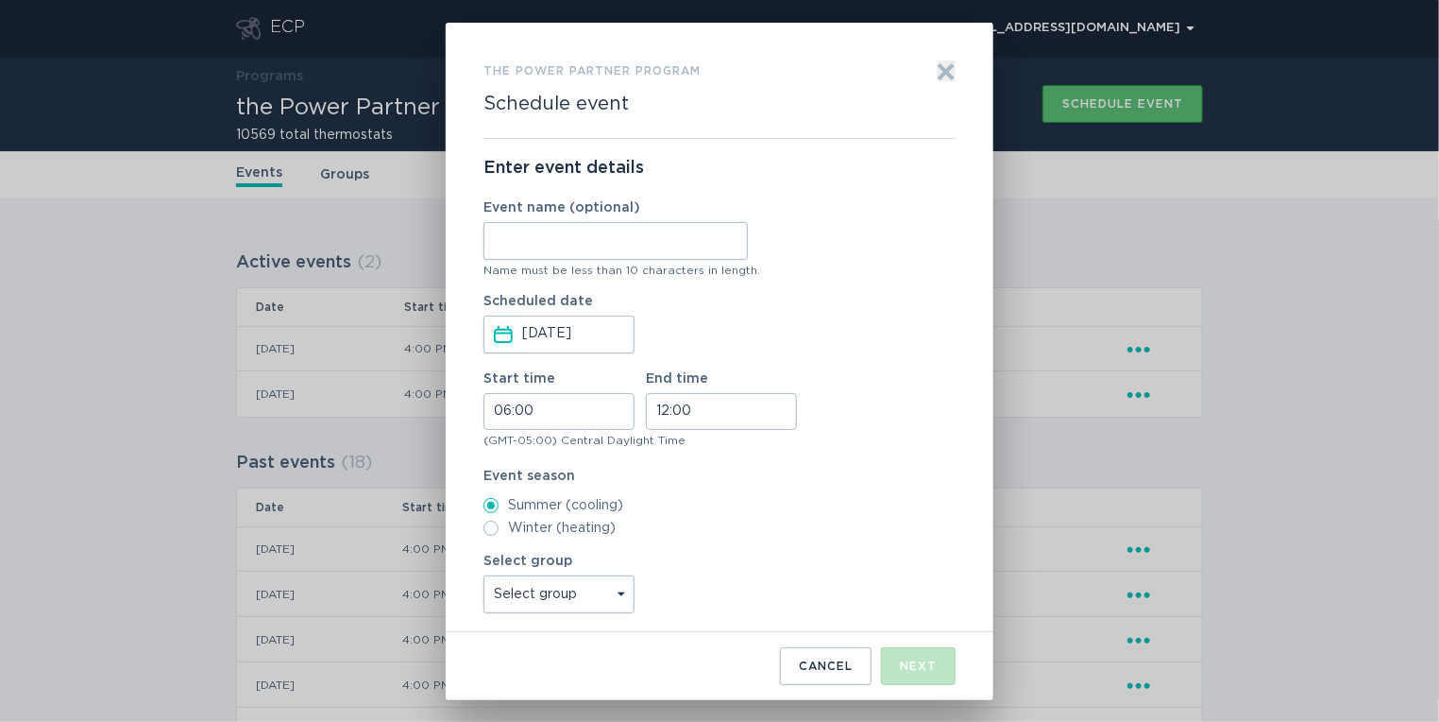
click at [697, 230] on input "Event name (optional)" at bounding box center [616, 241] width 264 height 38
type input "Agave"
click at [495, 415] on input "06:00" at bounding box center [559, 411] width 151 height 37
click at [516, 541] on li "16" at bounding box center [510, 545] width 52 height 23
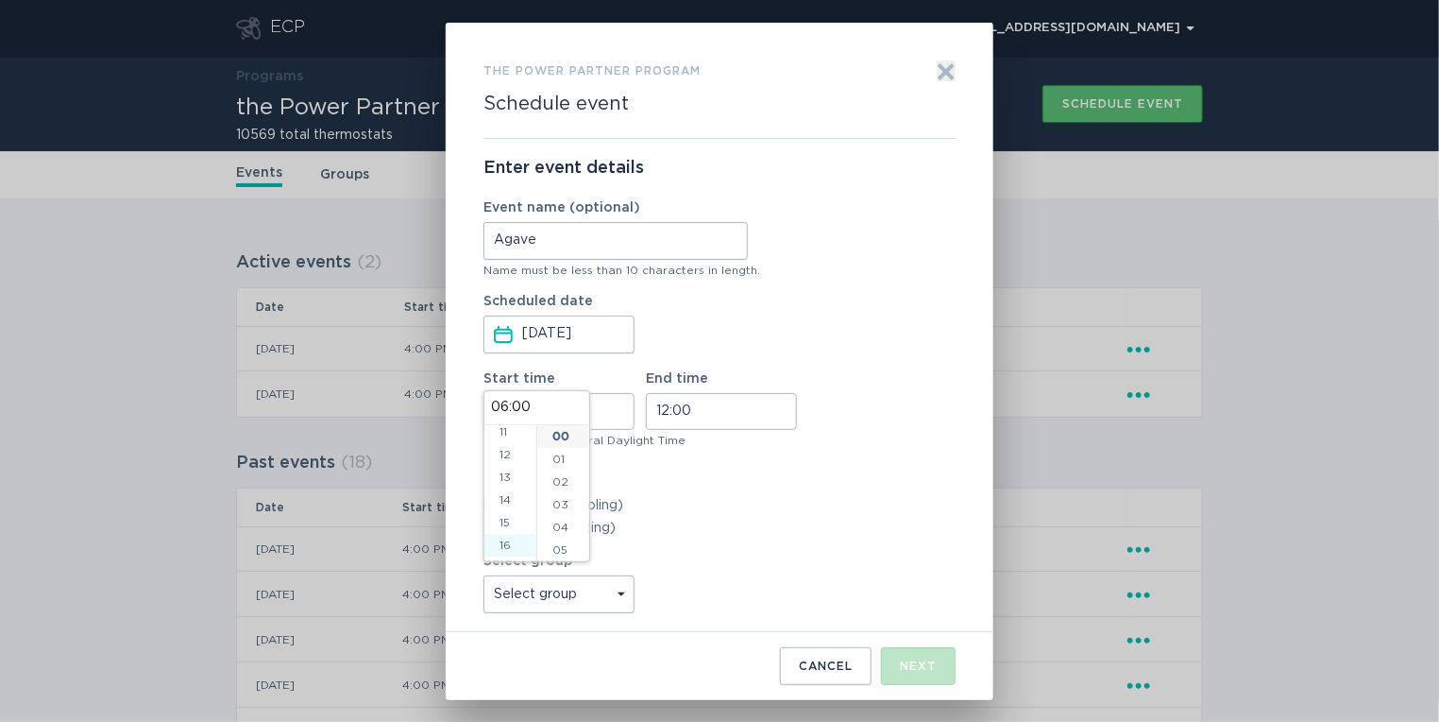
type input "16:00"
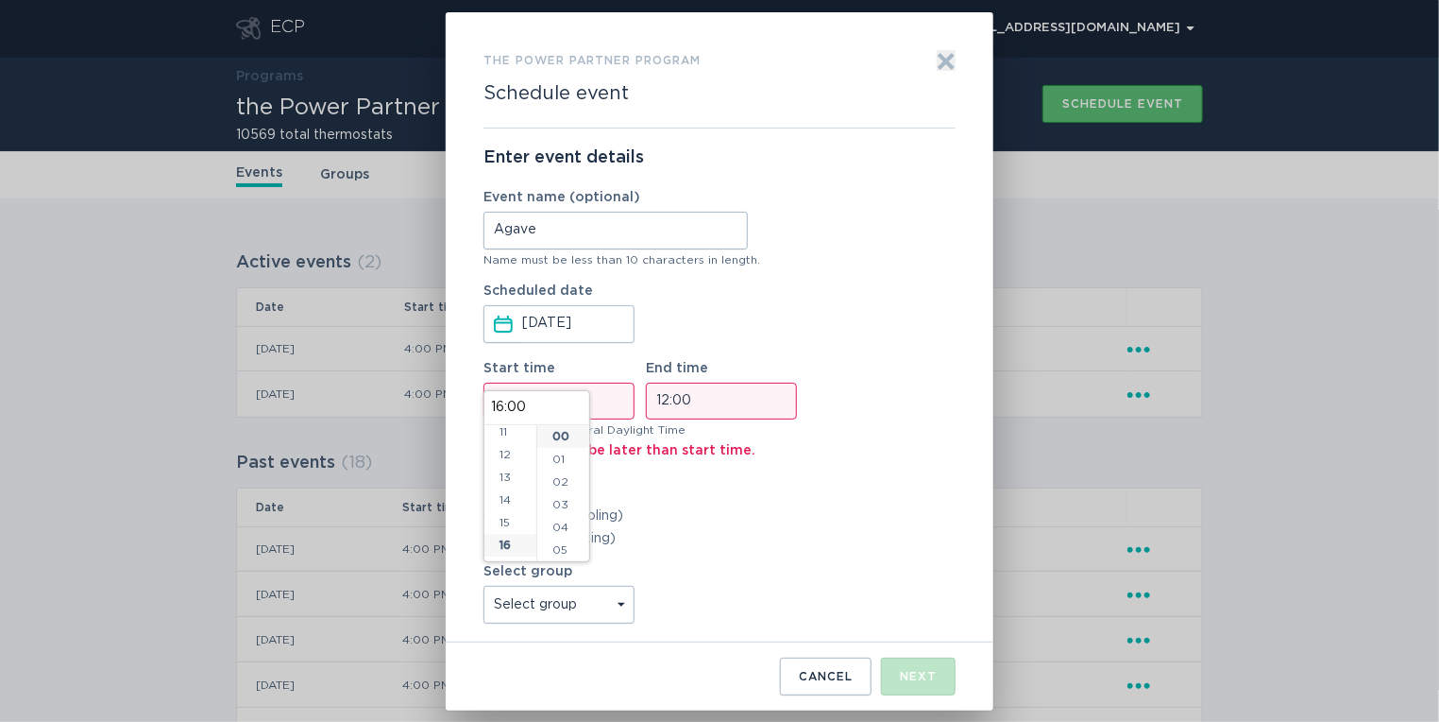
scroll to position [363, 0]
click at [661, 396] on input "12:00" at bounding box center [721, 400] width 151 height 37
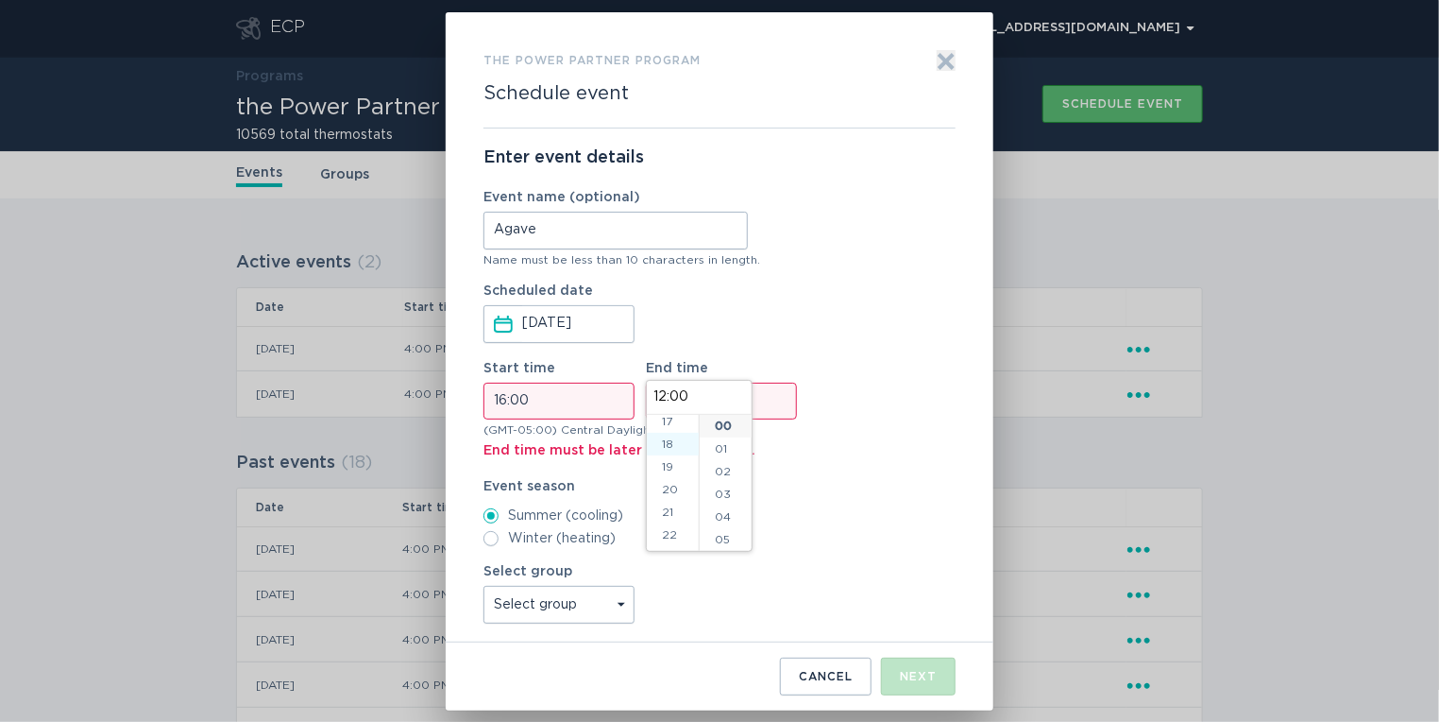
click at [665, 450] on li "18" at bounding box center [673, 444] width 52 height 23
type input "18:00"
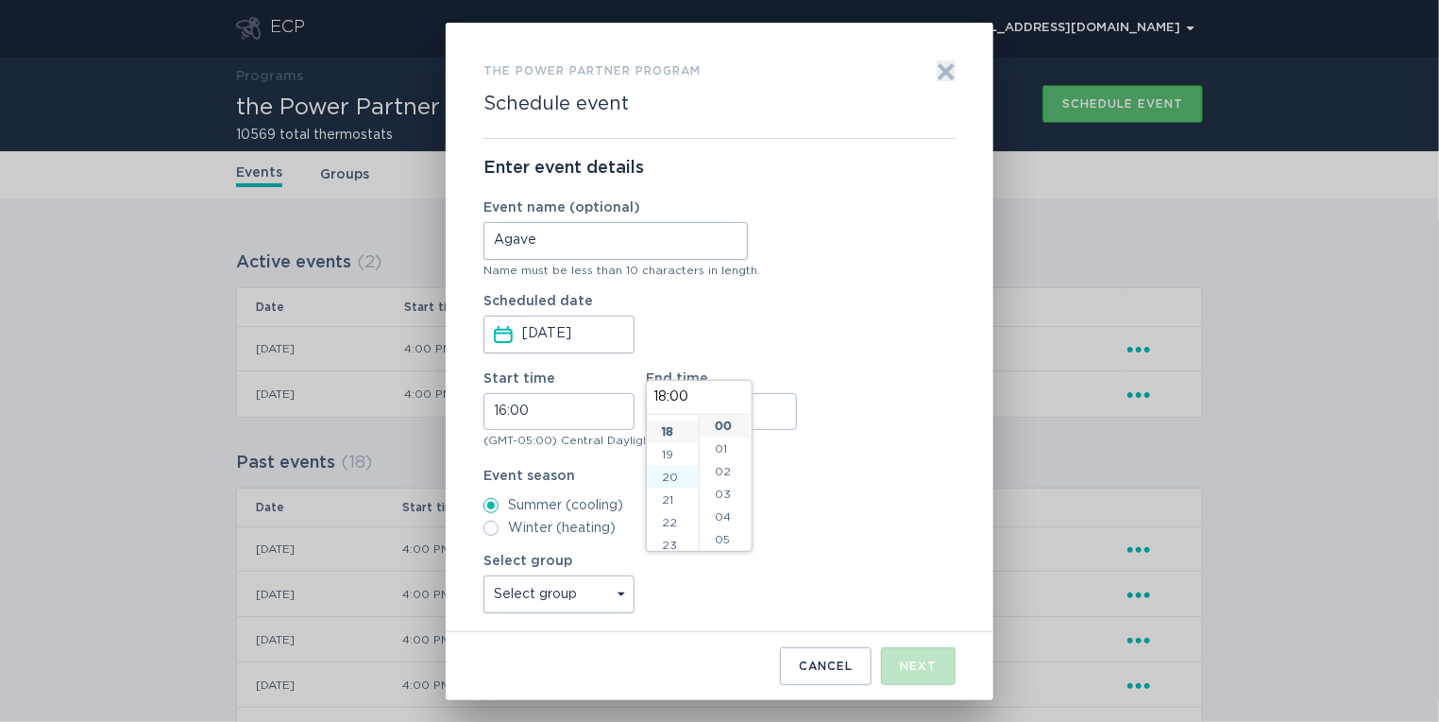
scroll to position [408, 0]
click at [589, 592] on select "Select group Whisper Hollow All thermostats High Point DND - Test DND - Pending…" at bounding box center [559, 594] width 151 height 38
select select "d4e68daaa0f24a49beb9002b841a67a6"
click at [484, 575] on select "Select group Whisper Hollow All thermostats High Point DND - Test DND - Pending…" at bounding box center [559, 594] width 151 height 38
click at [916, 666] on div "Next" at bounding box center [918, 665] width 37 height 11
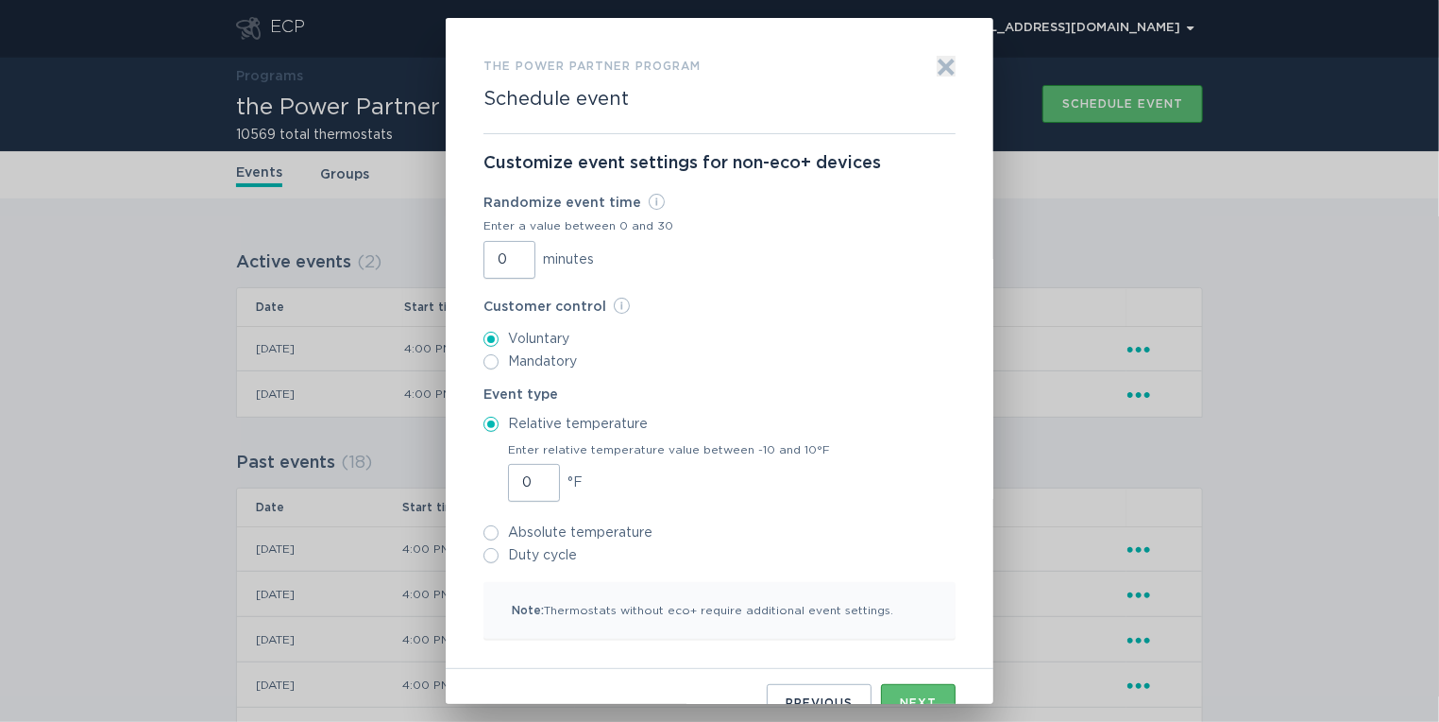
click at [491, 254] on input "0" at bounding box center [510, 260] width 52 height 38
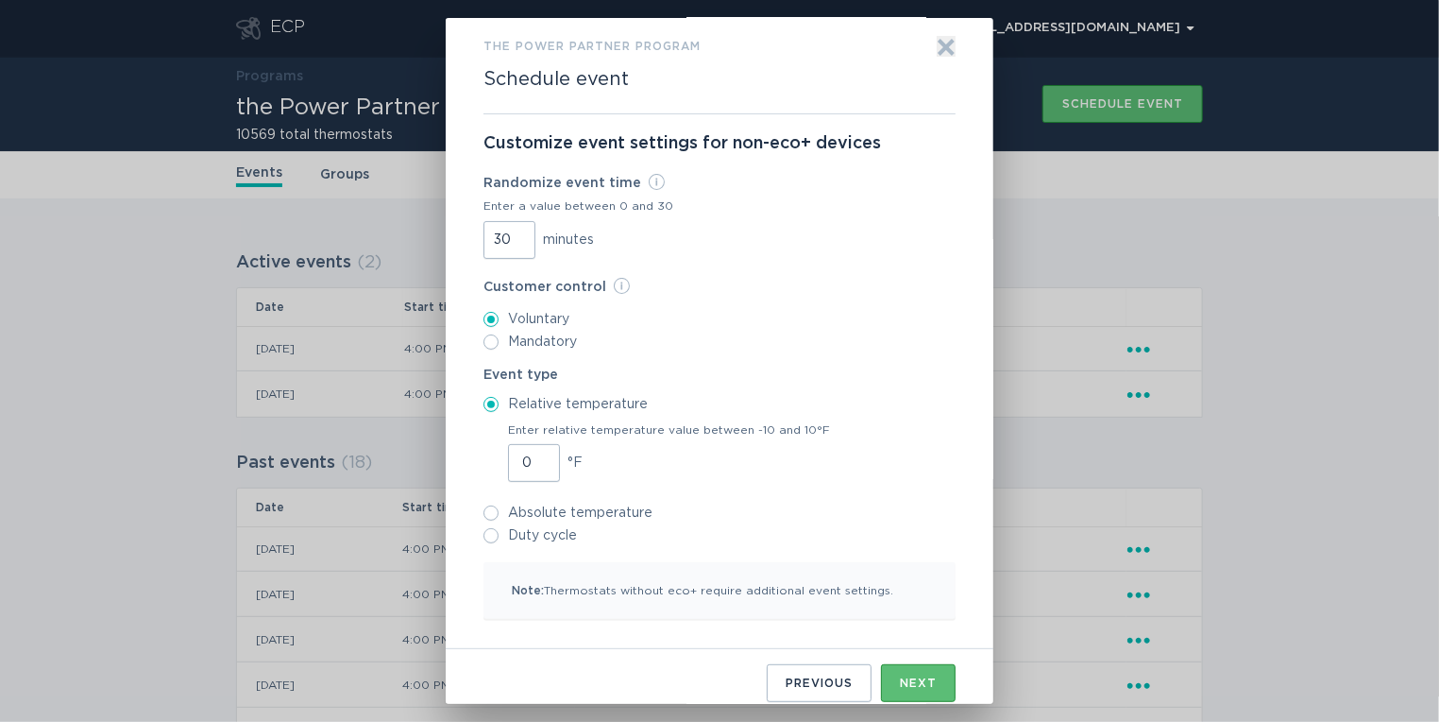
scroll to position [31, 0]
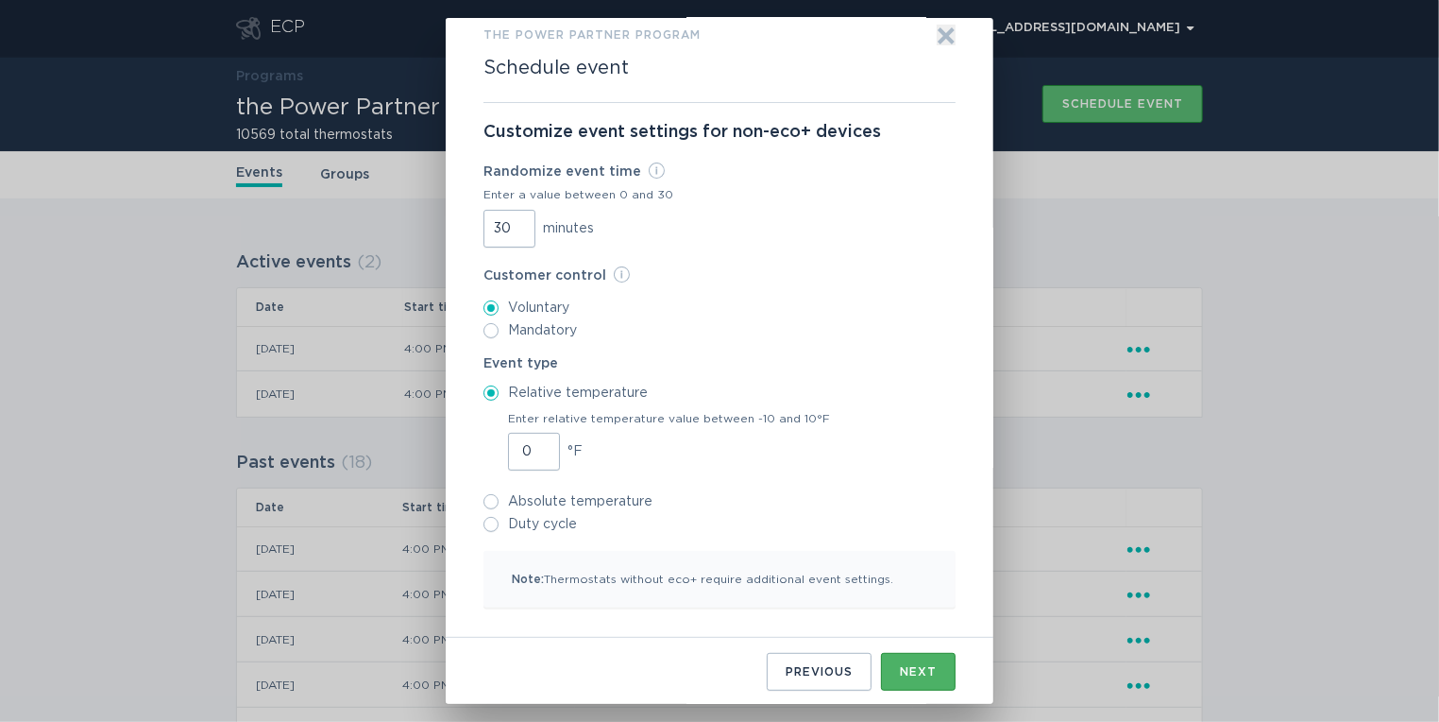
type input "30"
click at [907, 660] on button "Next" at bounding box center [918, 672] width 75 height 38
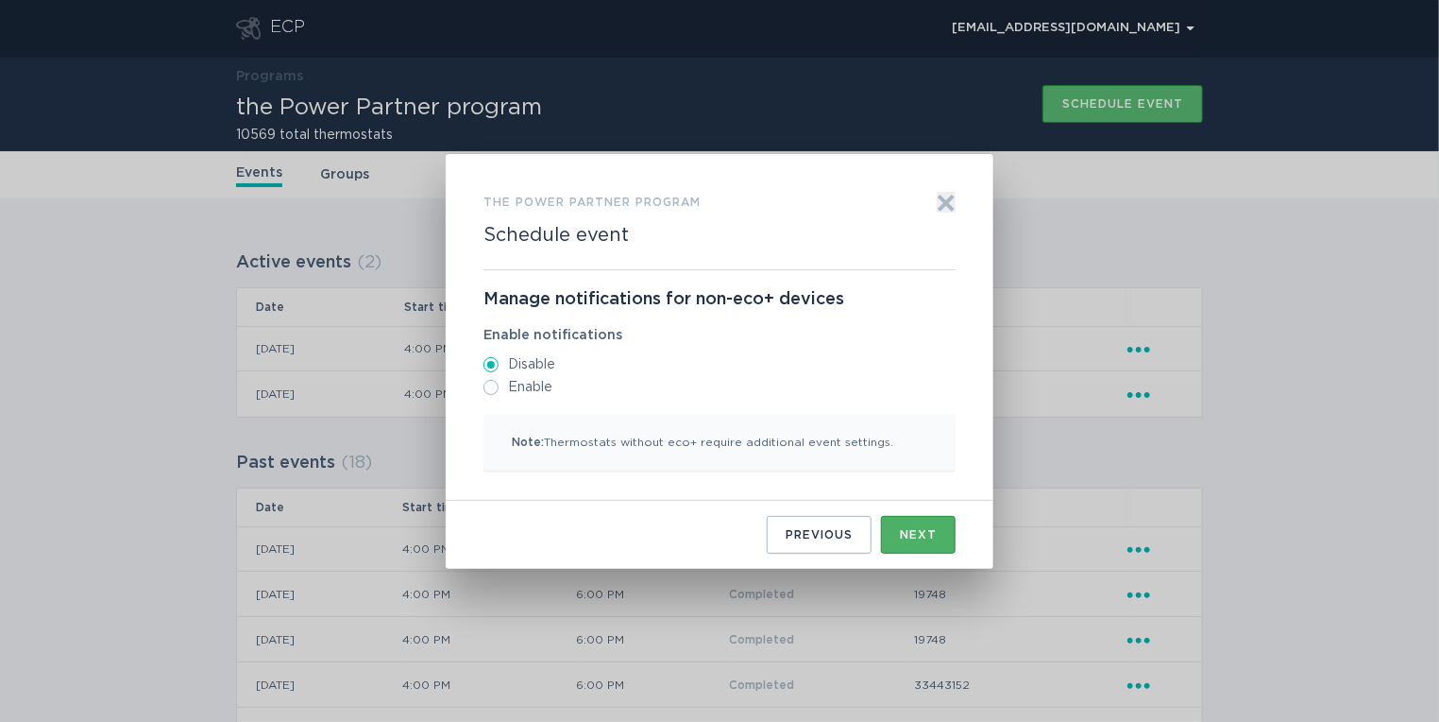
click at [911, 529] on div "Next" at bounding box center [918, 534] width 37 height 11
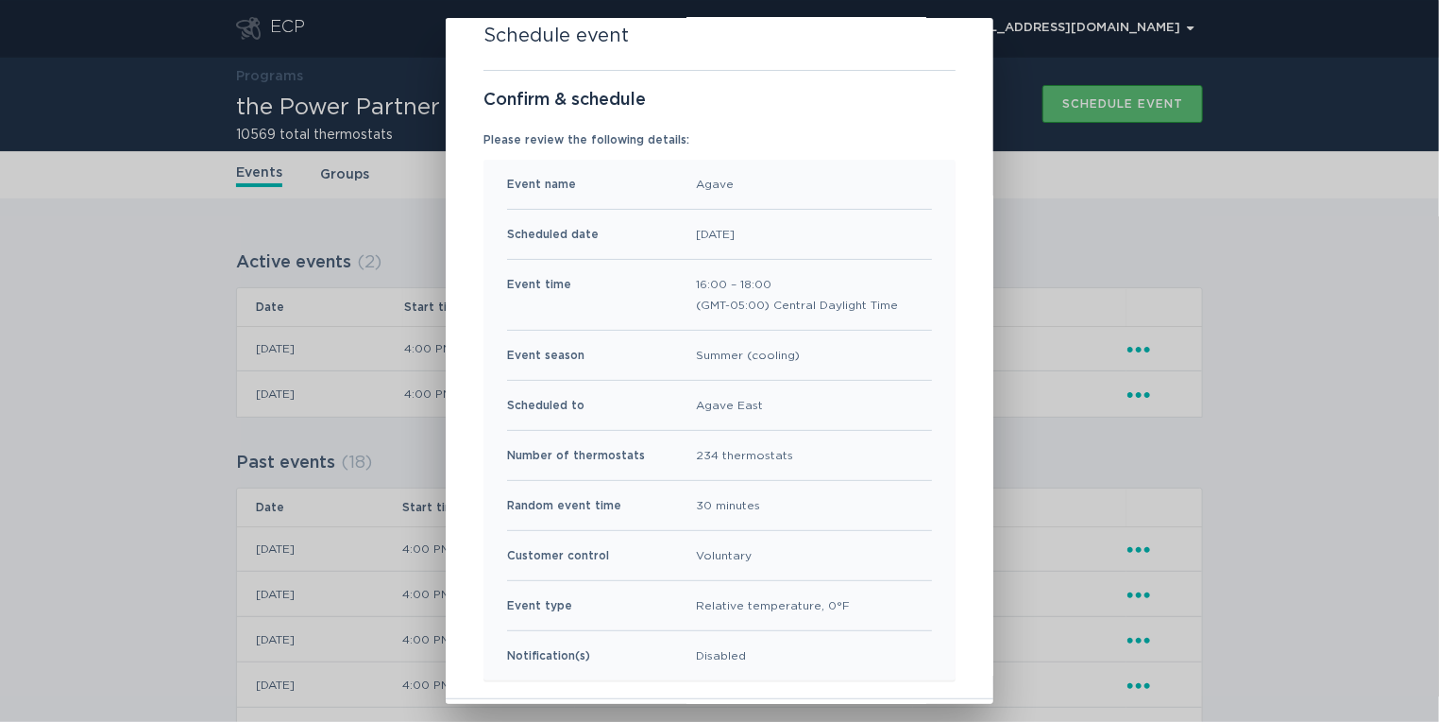
scroll to position [125, 0]
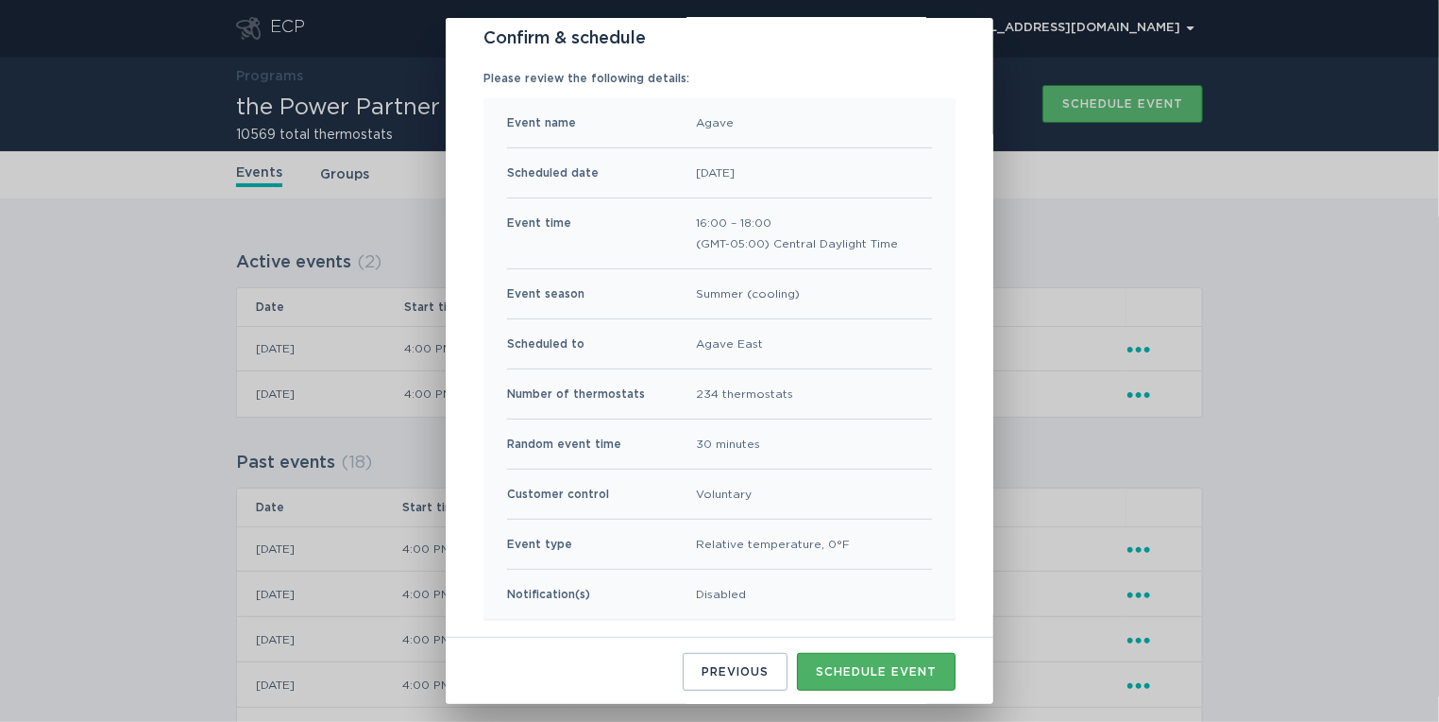
click at [861, 673] on div "Schedule event" at bounding box center [876, 671] width 121 height 11
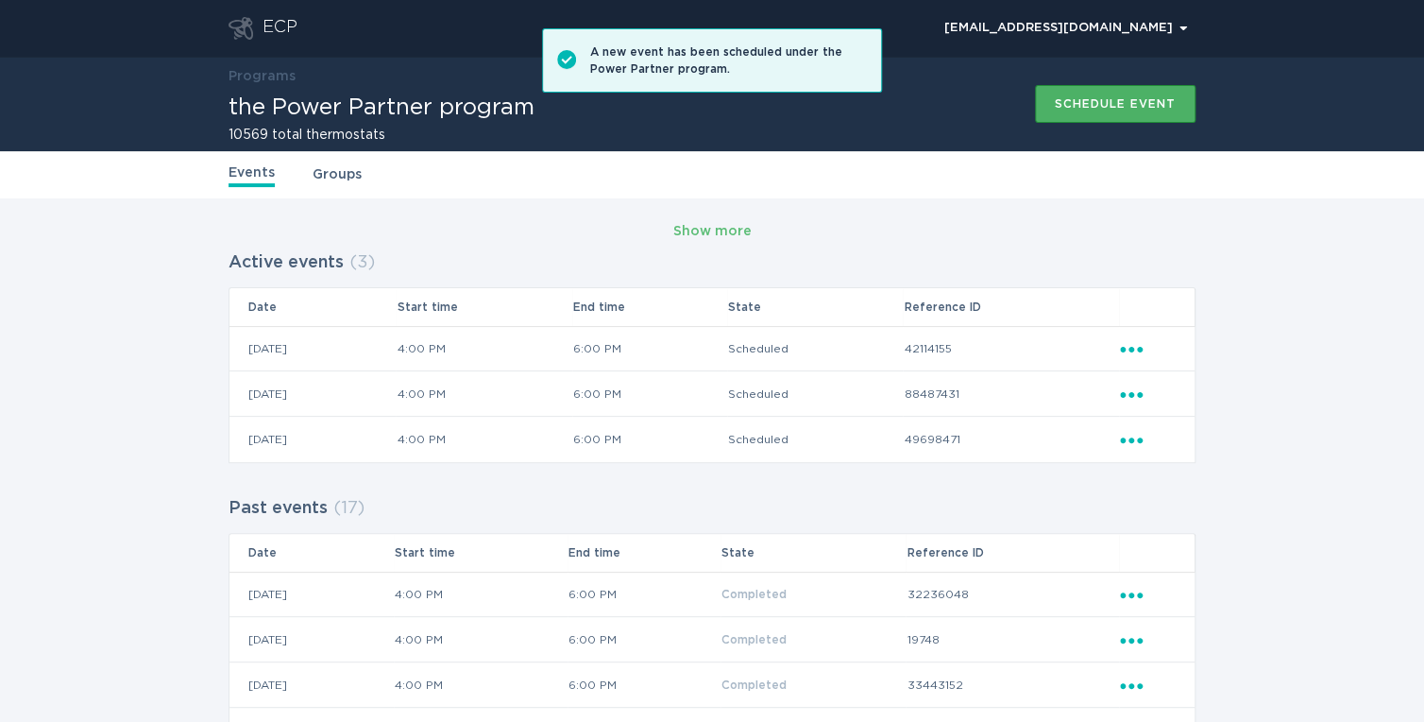
click at [1050, 119] on button "Schedule event" at bounding box center [1115, 104] width 161 height 38
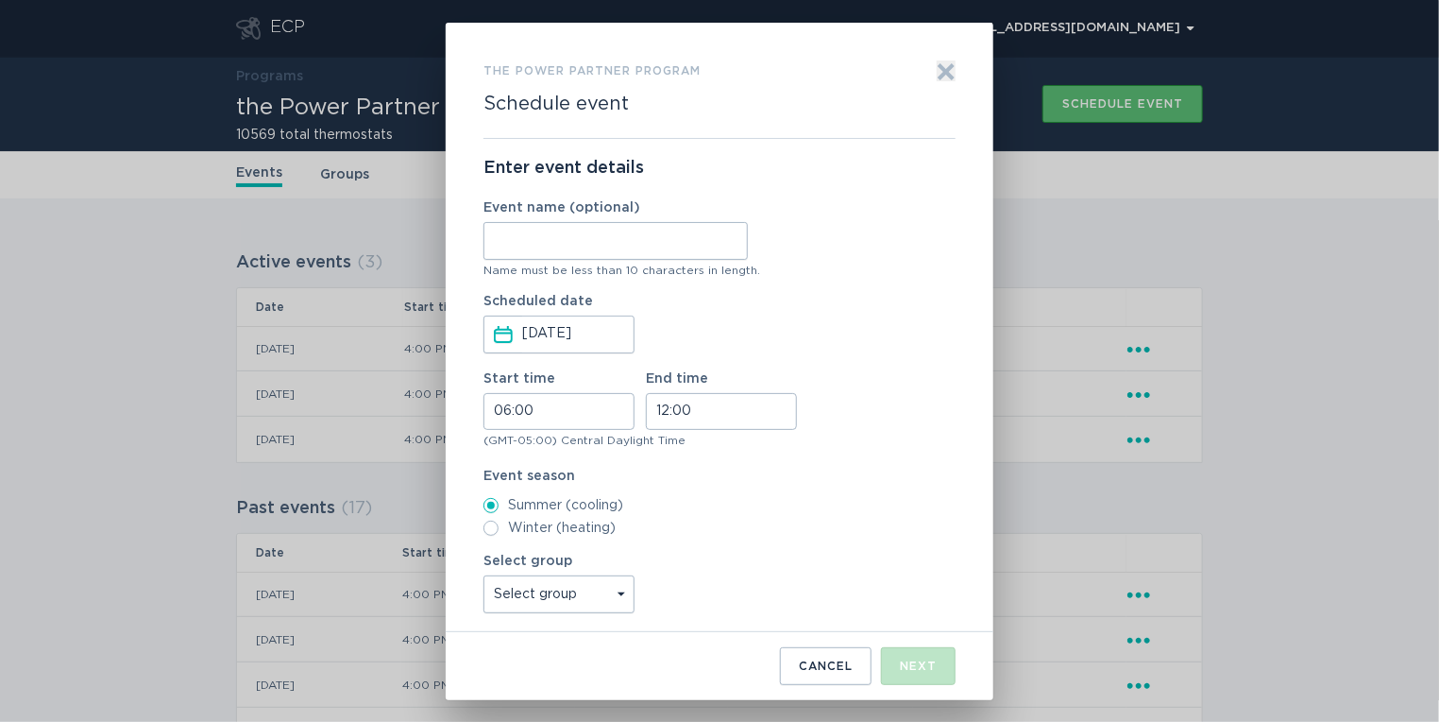
click at [680, 242] on input "Event name (optional)" at bounding box center [616, 241] width 264 height 38
type input "High Point"
click at [501, 416] on input "06:00" at bounding box center [559, 411] width 151 height 37
click at [511, 546] on li "16" at bounding box center [510, 545] width 52 height 23
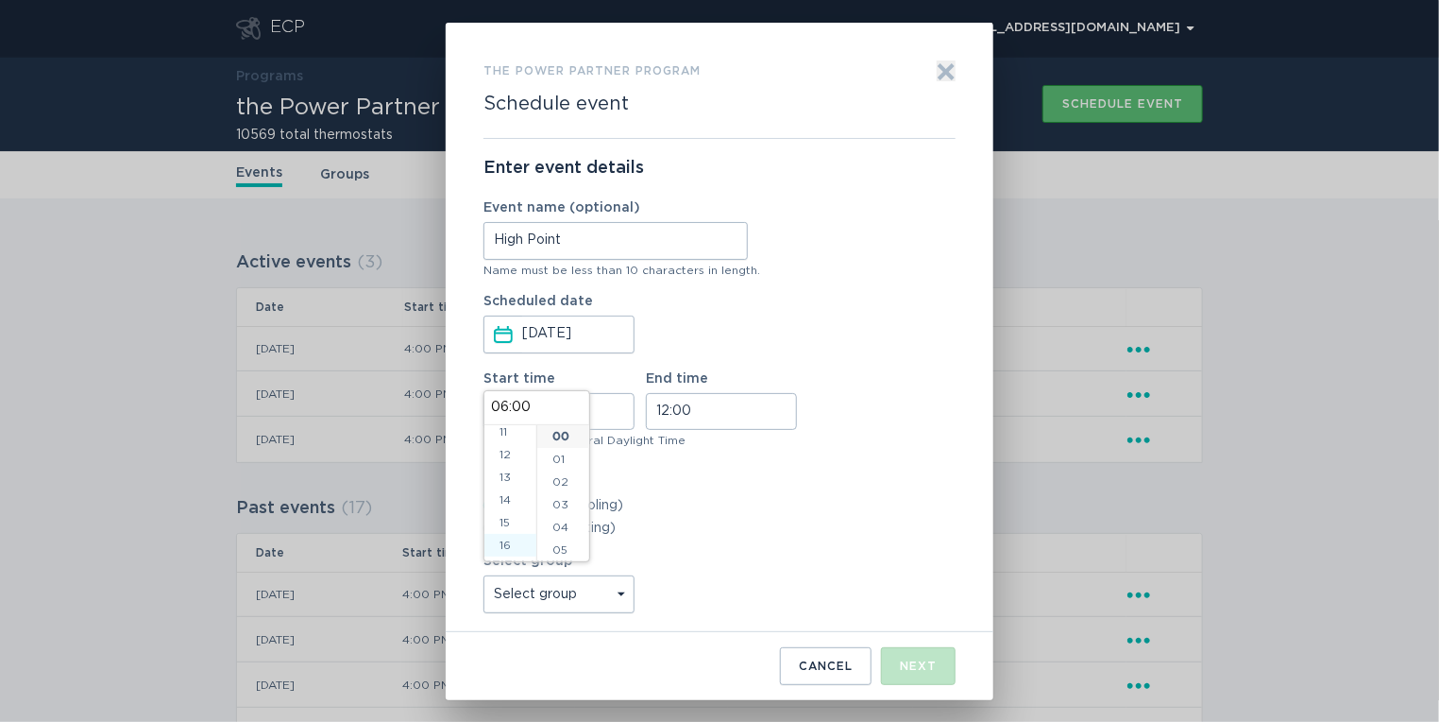
type input "16:00"
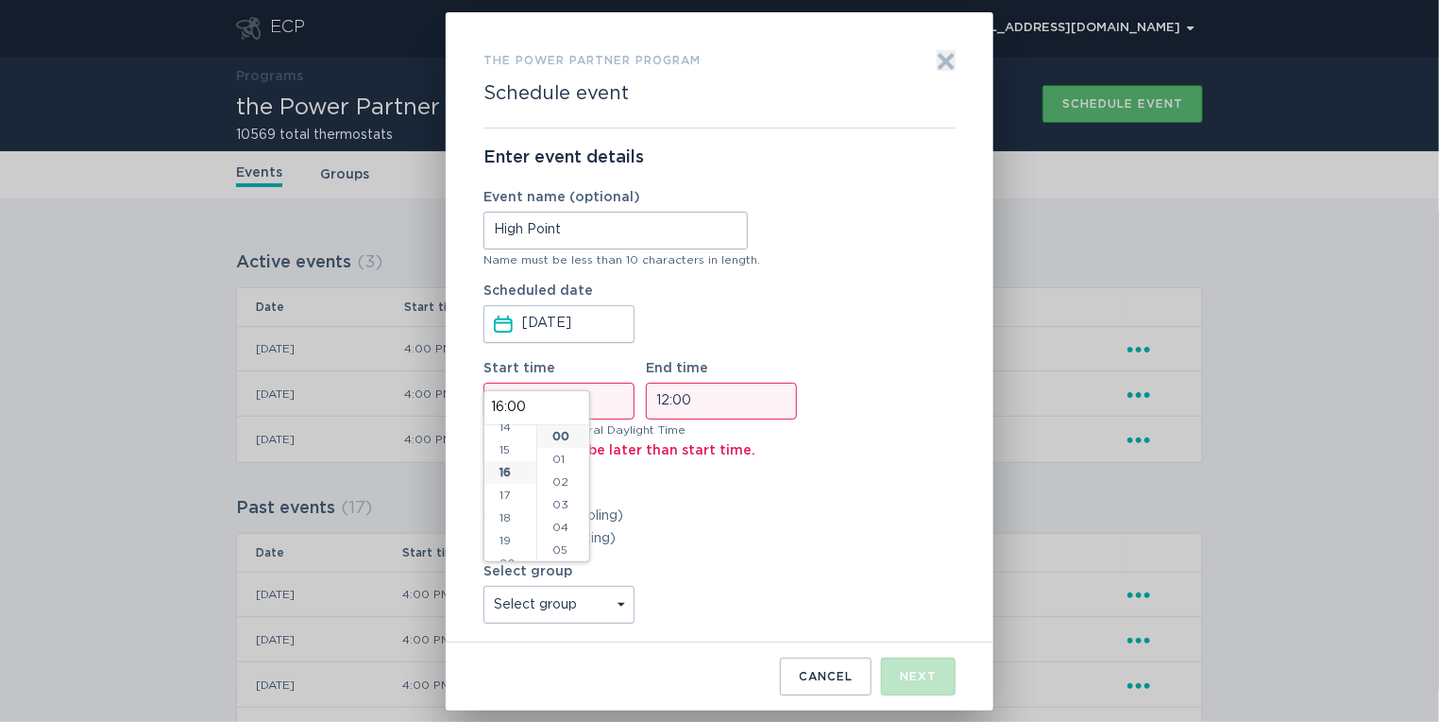
scroll to position [363, 0]
click at [656, 399] on input "12:00" at bounding box center [721, 400] width 151 height 37
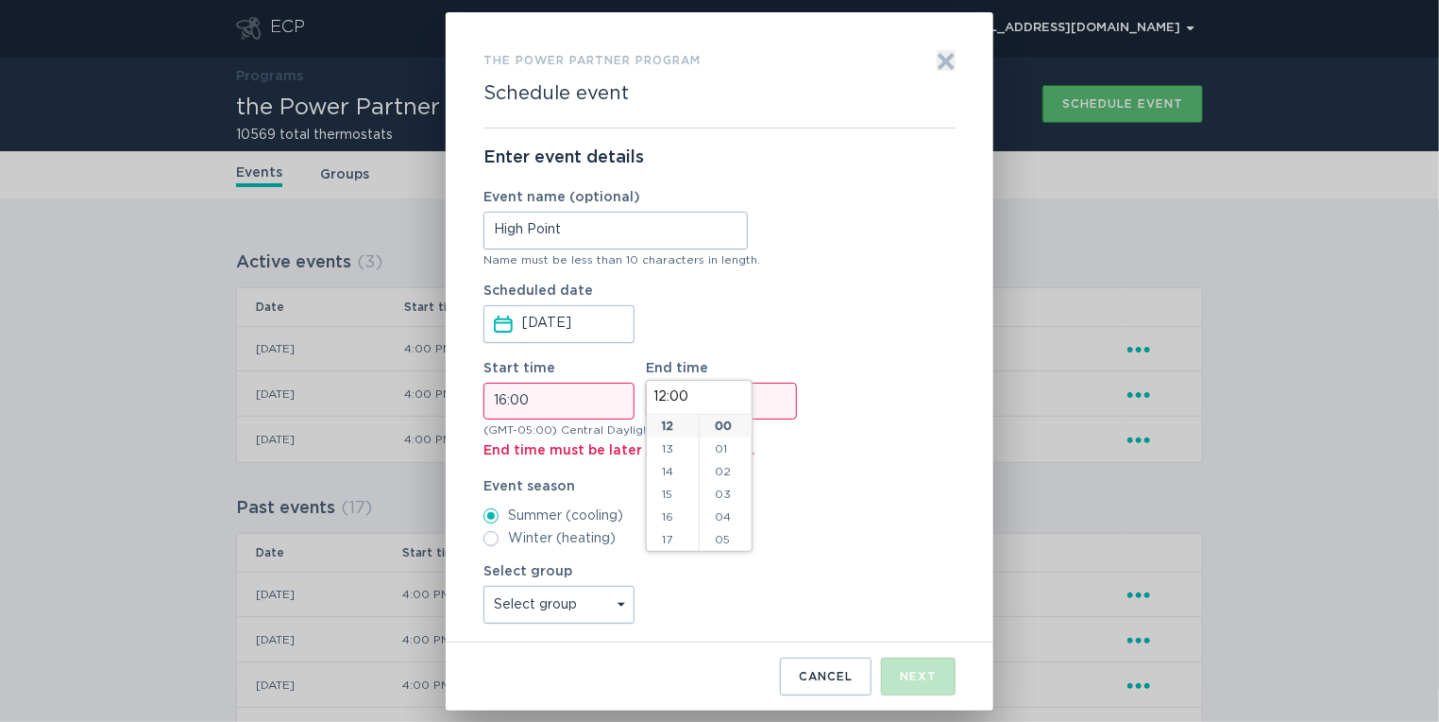
scroll to position [390, 0]
click at [671, 447] on li "18" at bounding box center [673, 444] width 52 height 23
type input "18:00"
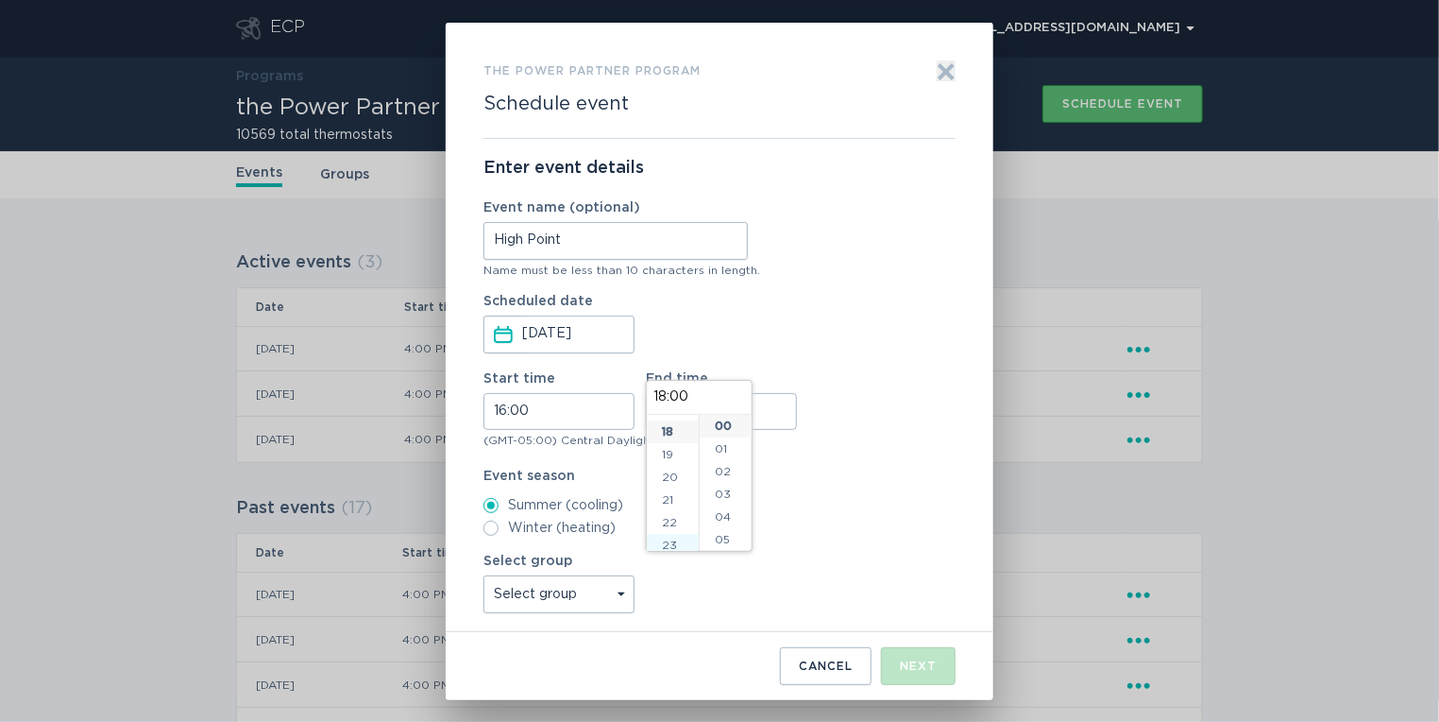
scroll to position [408, 0]
click at [620, 581] on select "Select group Whisper Hollow All thermostats High Point DND - Test DND - Pending…" at bounding box center [559, 594] width 151 height 38
select select "3124351f5c3d4c9295d2153e43e32fc4"
click at [484, 575] on select "Select group Whisper Hollow All thermostats High Point DND - Test DND - Pending…" at bounding box center [559, 594] width 151 height 38
click at [863, 360] on div "Enter event details Event name (optional) High Point Name must be less than 10 …" at bounding box center [720, 385] width 472 height 493
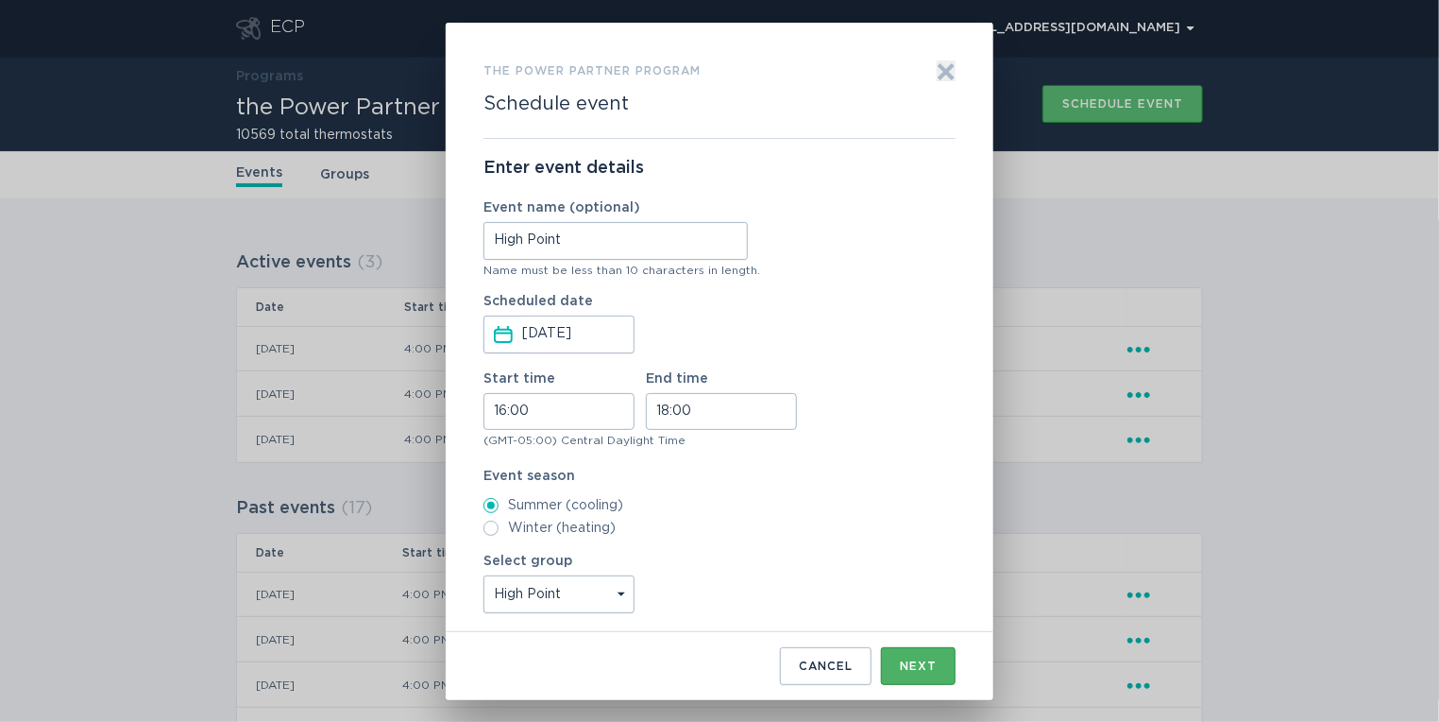
click at [916, 660] on div "Next" at bounding box center [918, 665] width 37 height 11
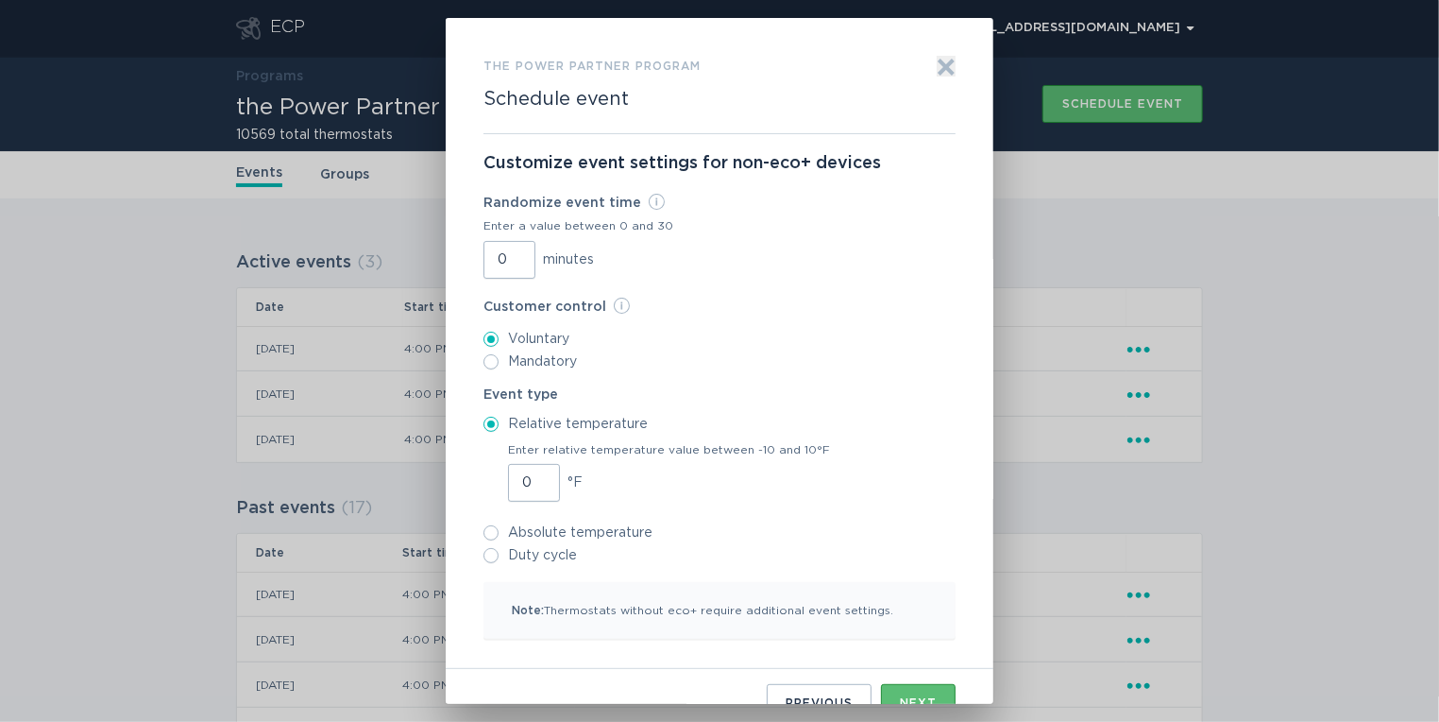
click at [491, 251] on input "0" at bounding box center [510, 260] width 52 height 38
type input "30"
click at [844, 323] on div "Customer control Info Specify if customers can opt out of this event. Voluntary…" at bounding box center [720, 333] width 472 height 72
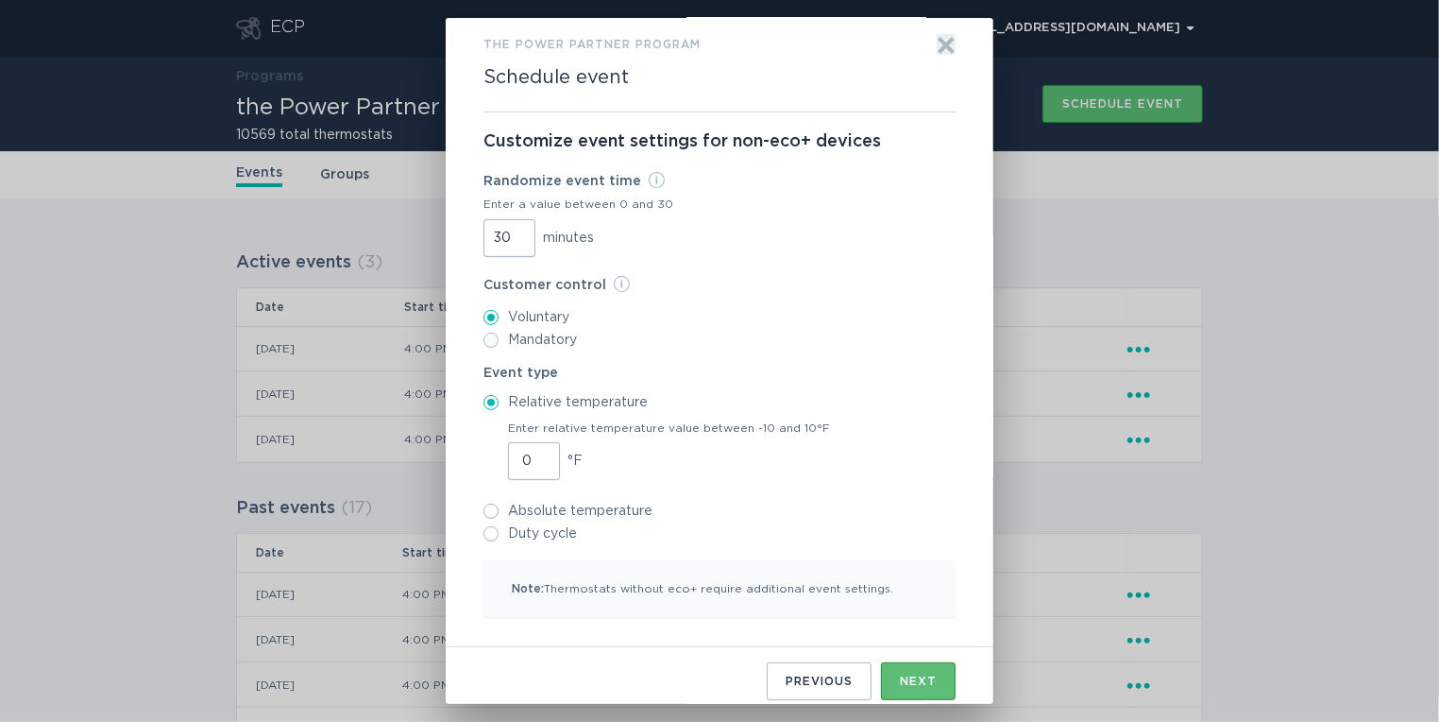
scroll to position [31, 0]
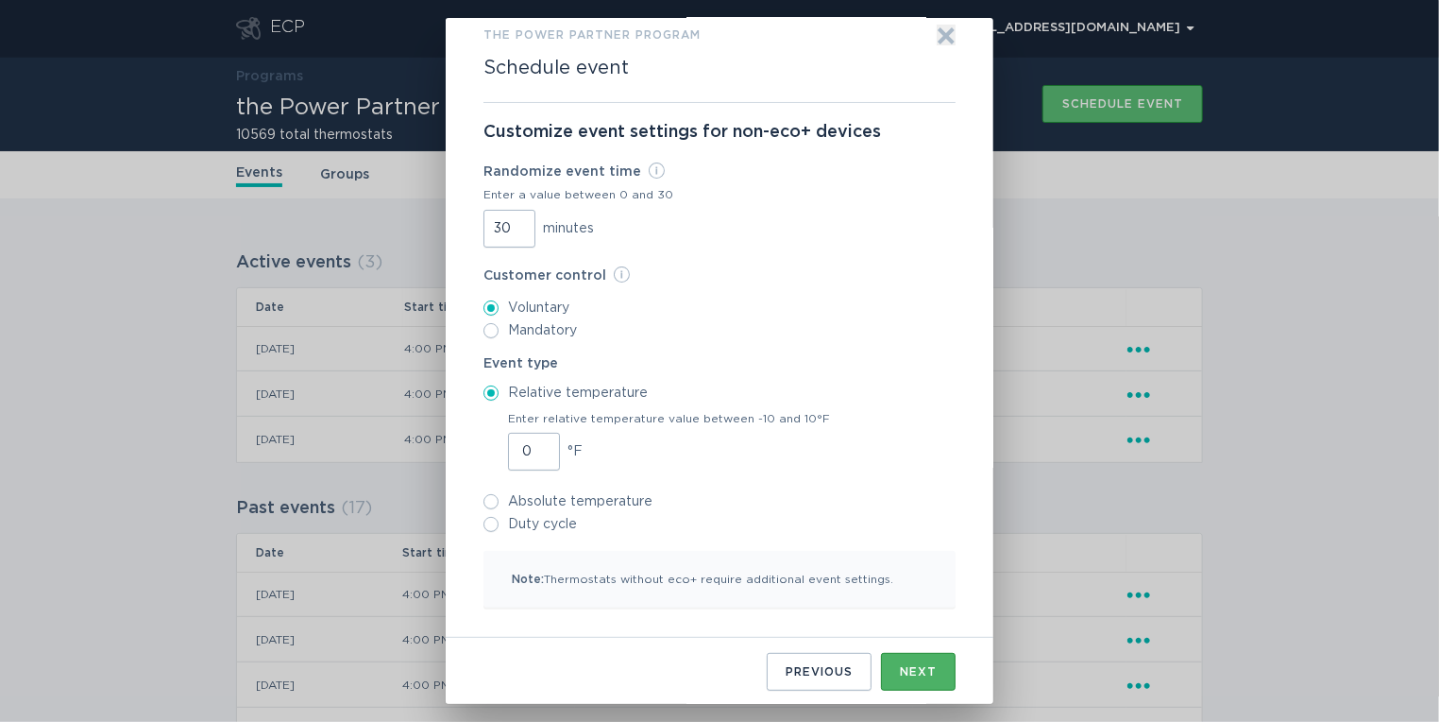
click at [906, 666] on div "Next" at bounding box center [918, 671] width 37 height 11
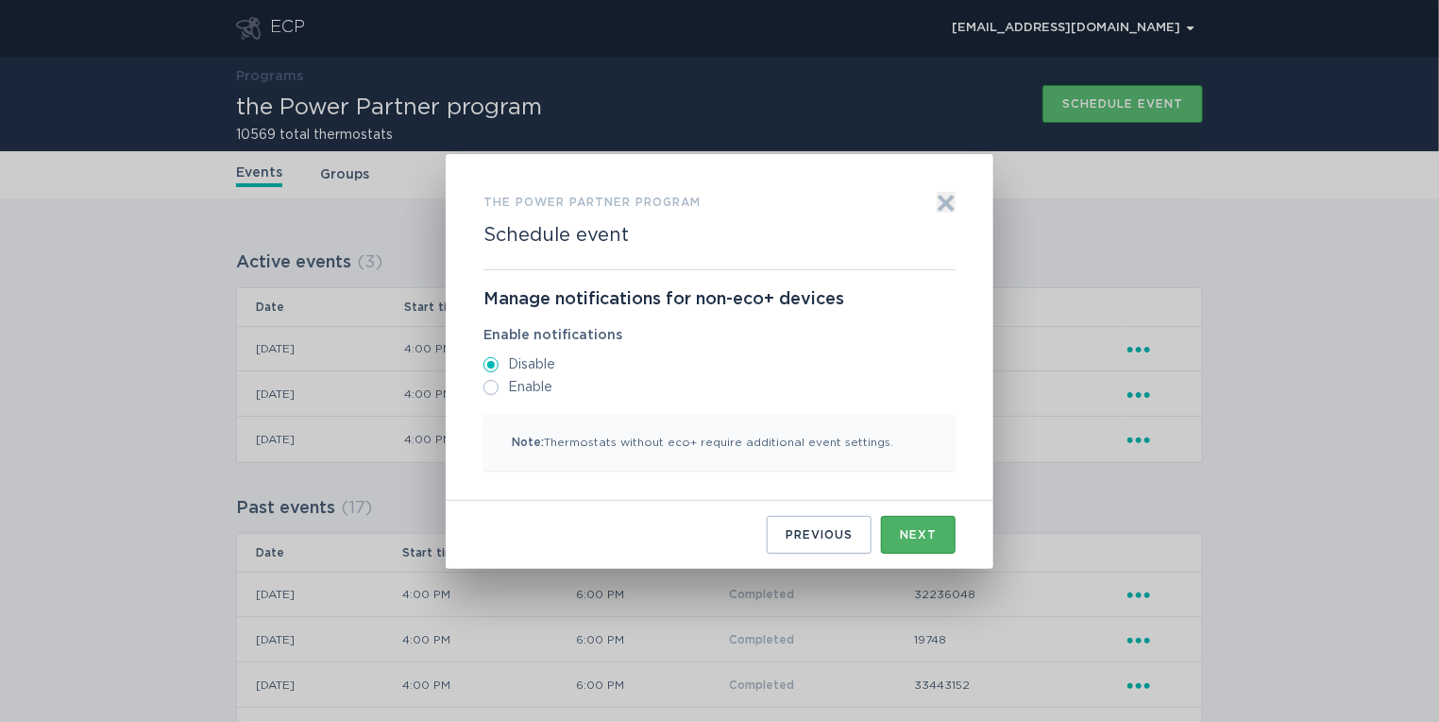
click at [915, 520] on button "Next" at bounding box center [918, 535] width 75 height 38
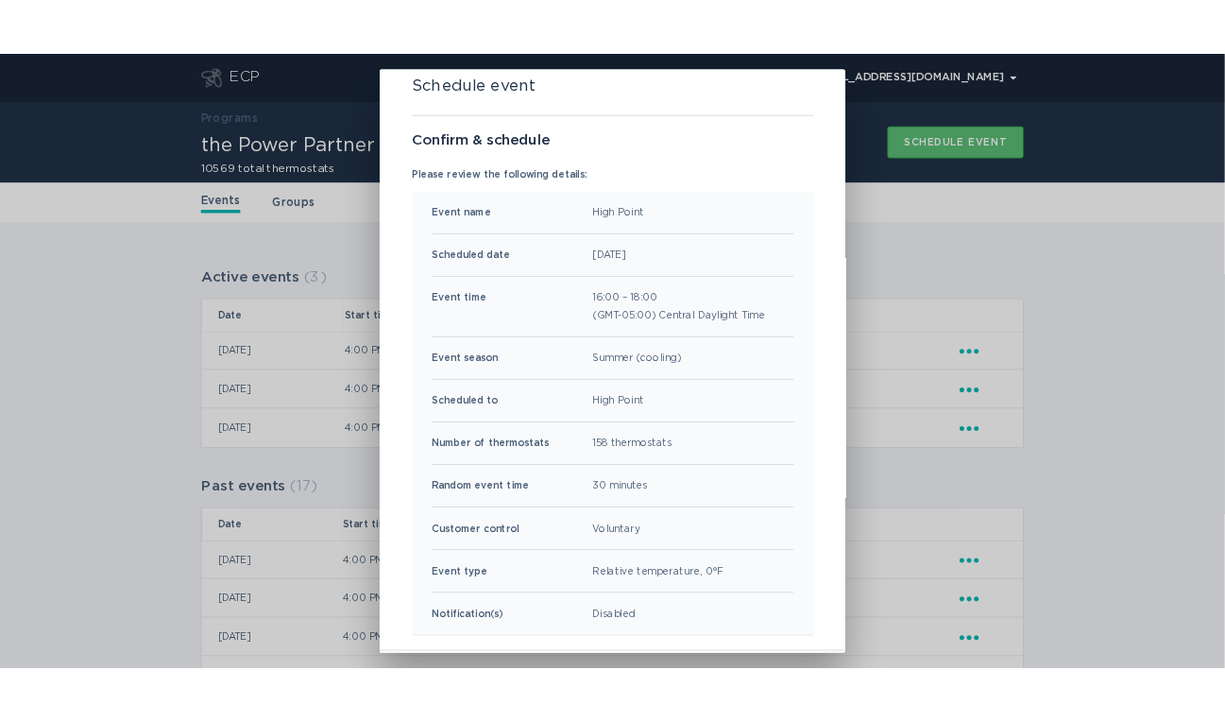
scroll to position [125, 0]
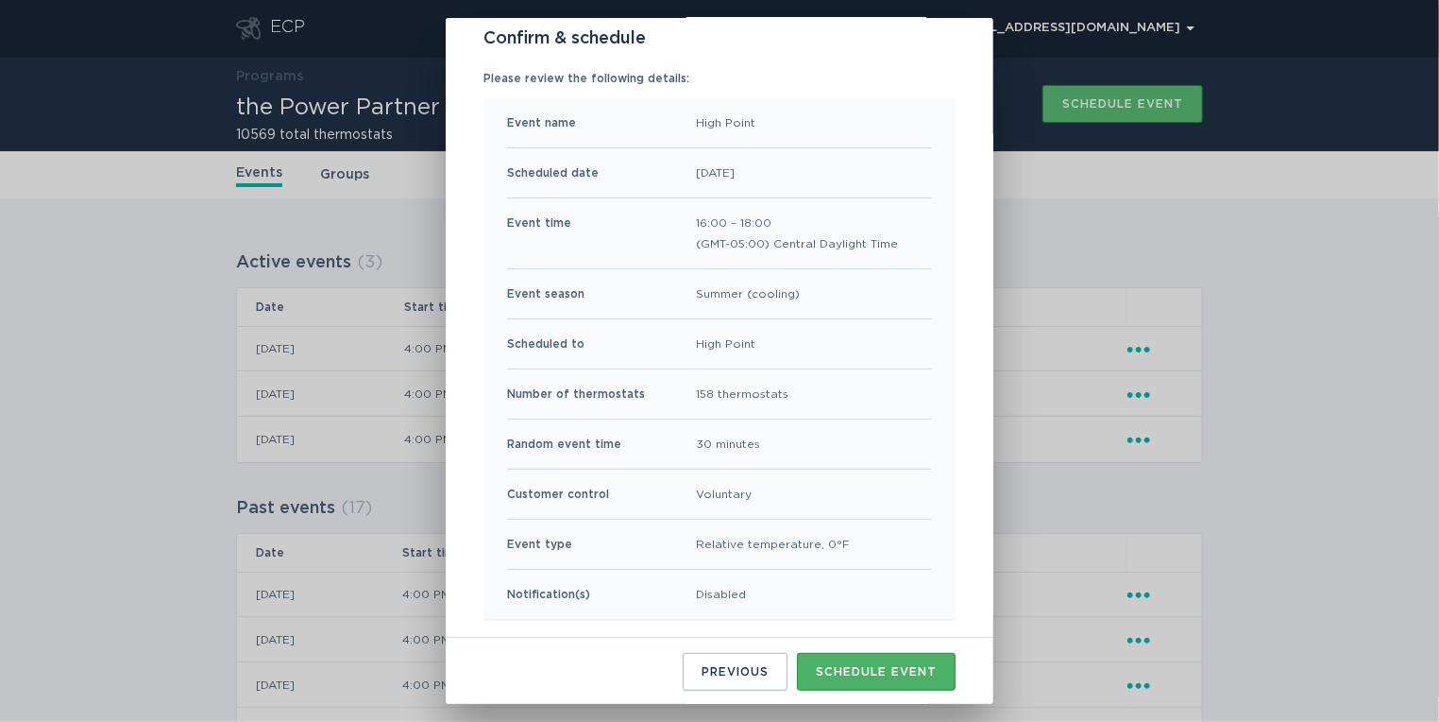
click at [852, 669] on div "Schedule event" at bounding box center [876, 671] width 121 height 11
